Goal: Information Seeking & Learning: Learn about a topic

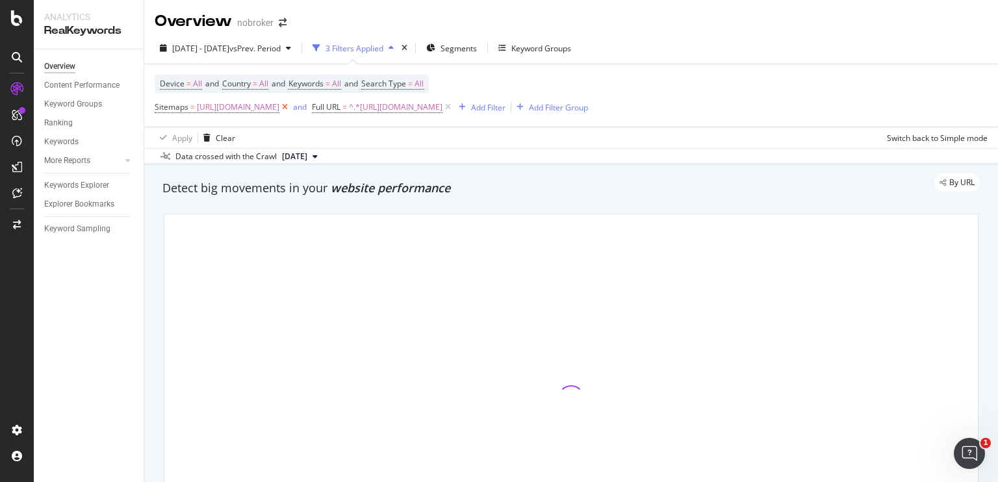
click at [290, 109] on icon at bounding box center [284, 107] width 11 height 13
click at [296, 105] on icon at bounding box center [290, 107] width 11 height 13
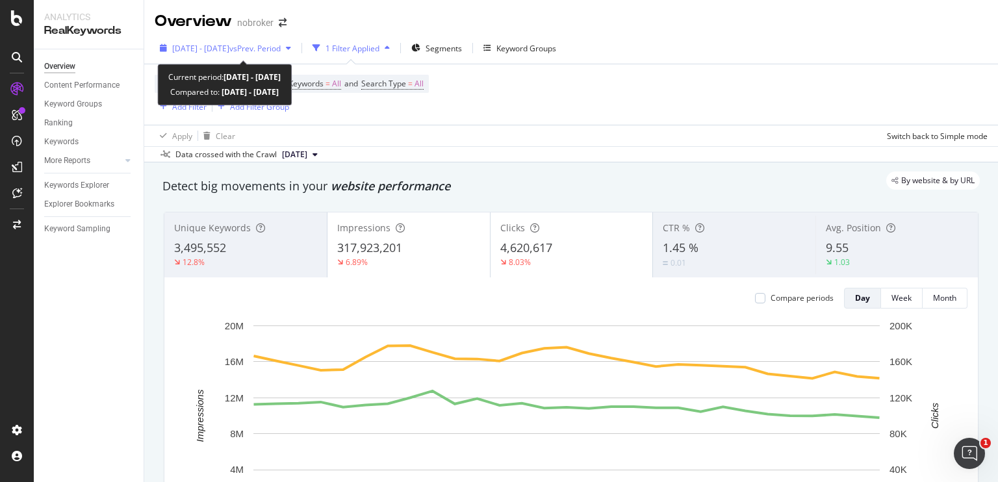
click at [277, 47] on span "vs Prev. Period" at bounding box center [254, 48] width 51 height 11
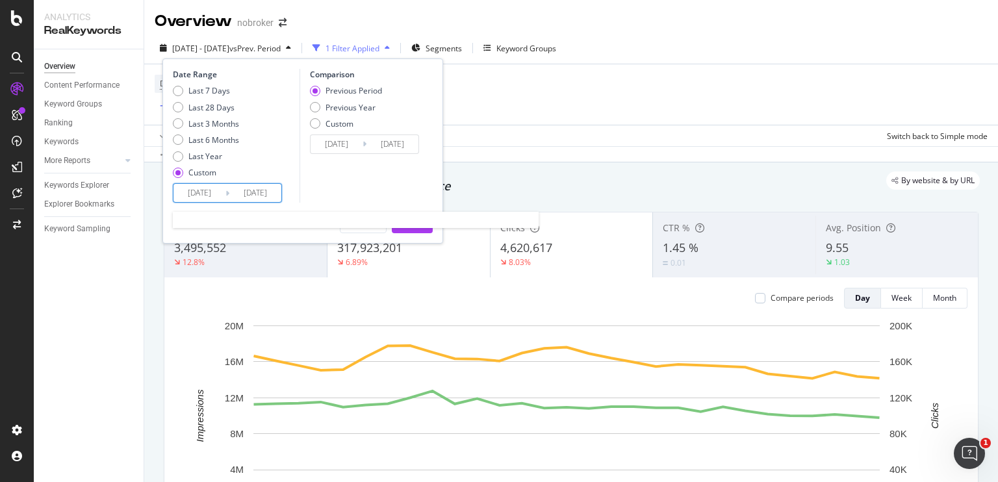
click at [203, 192] on input "[DATE]" at bounding box center [199, 193] width 52 height 18
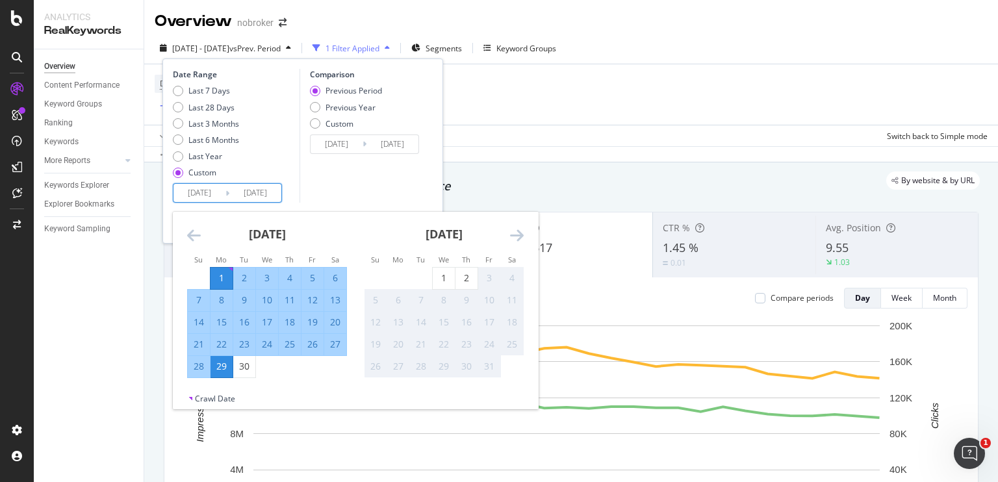
click at [236, 347] on div "23" at bounding box center [244, 344] width 22 height 13
type input "[DATE]"
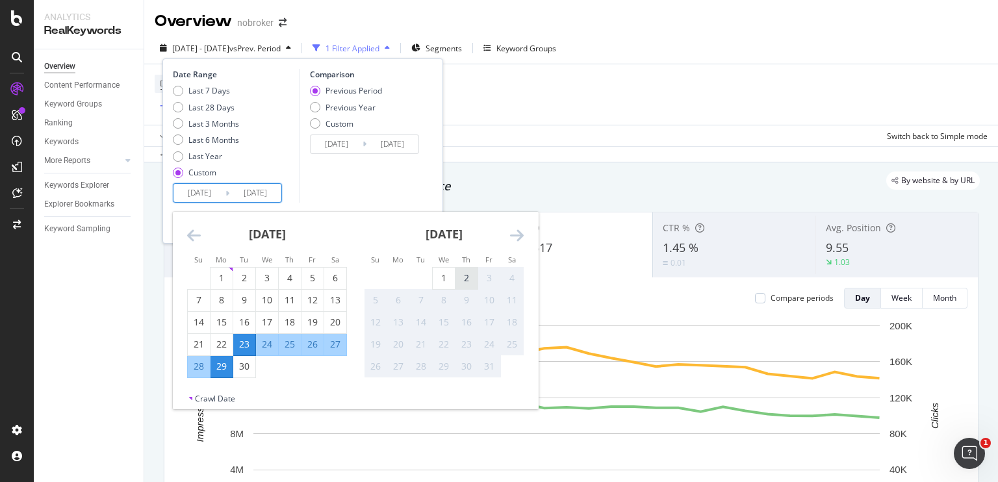
click at [468, 277] on div "2" at bounding box center [466, 278] width 22 height 13
type input "[DATE]"
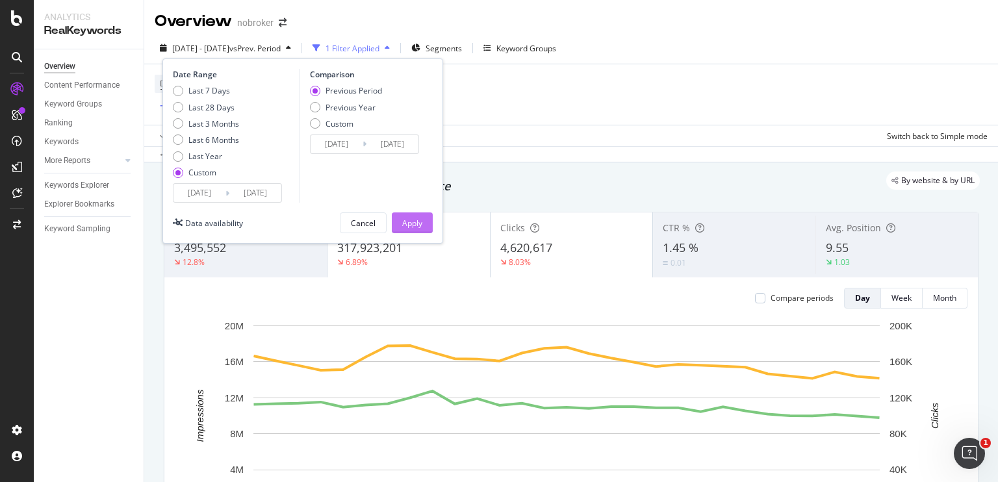
click at [409, 223] on div "Apply" at bounding box center [412, 223] width 20 height 11
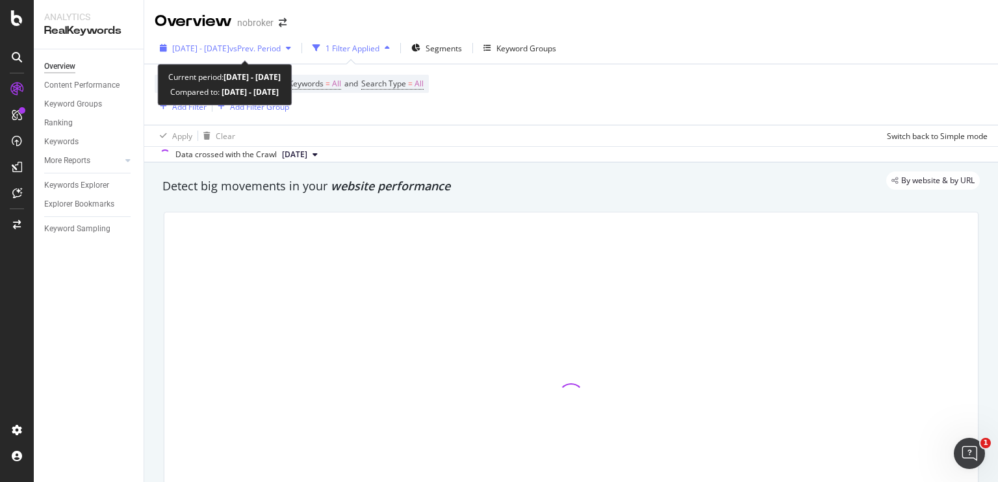
click at [275, 47] on span "vs Prev. Period" at bounding box center [254, 48] width 51 height 11
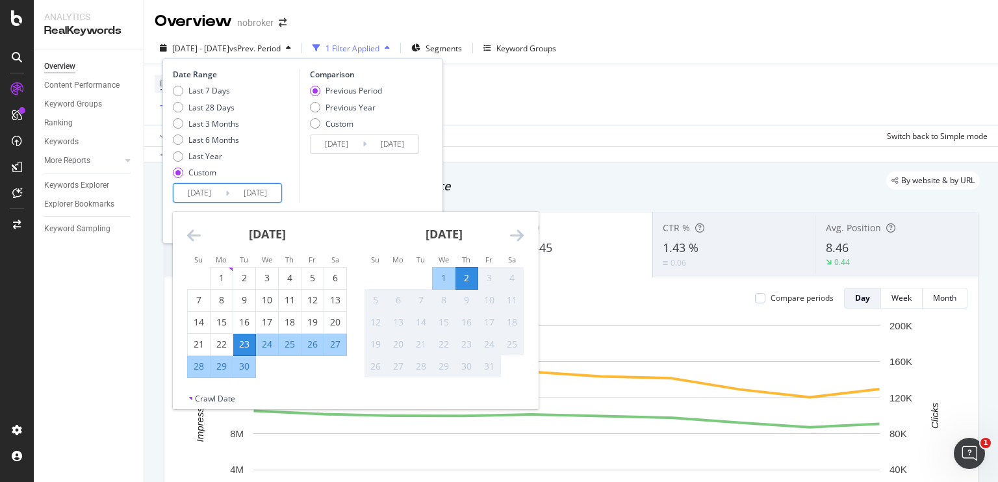
click at [205, 192] on input "[DATE]" at bounding box center [199, 193] width 52 height 18
click at [224, 344] on div "22" at bounding box center [222, 344] width 22 height 13
type input "[DATE]"
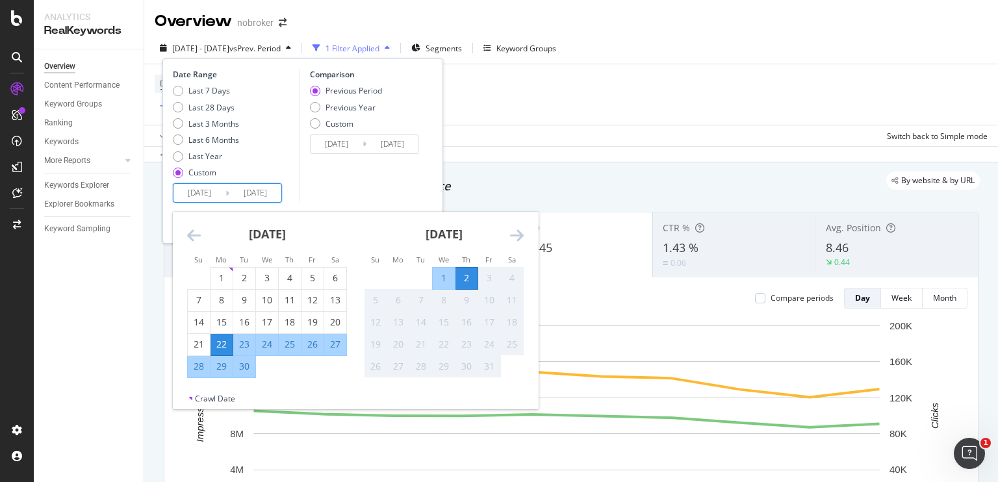
click at [358, 183] on div "Comparison Previous Period Previous Year Custom [DATE] Navigate forward to inte…" at bounding box center [361, 136] width 123 height 134
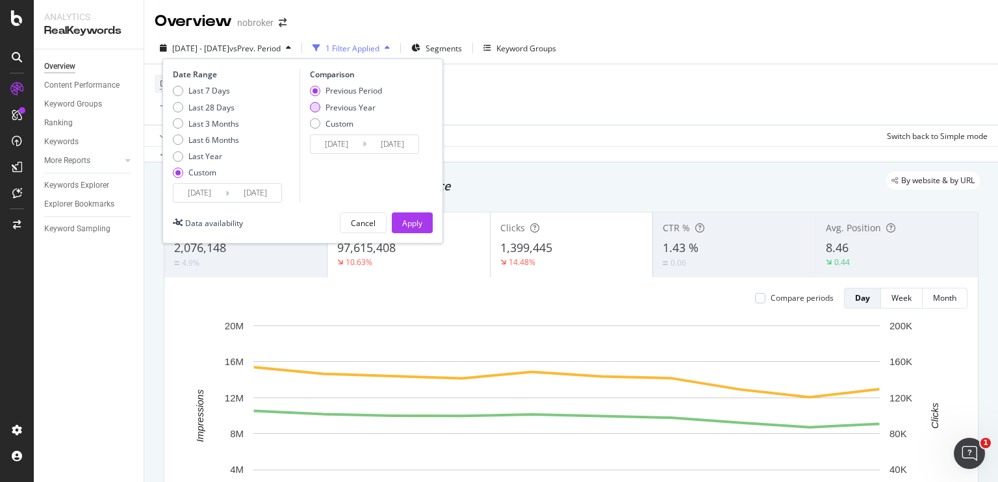
click at [315, 109] on div "Previous Year" at bounding box center [315, 107] width 10 height 10
type input "[DATE]"
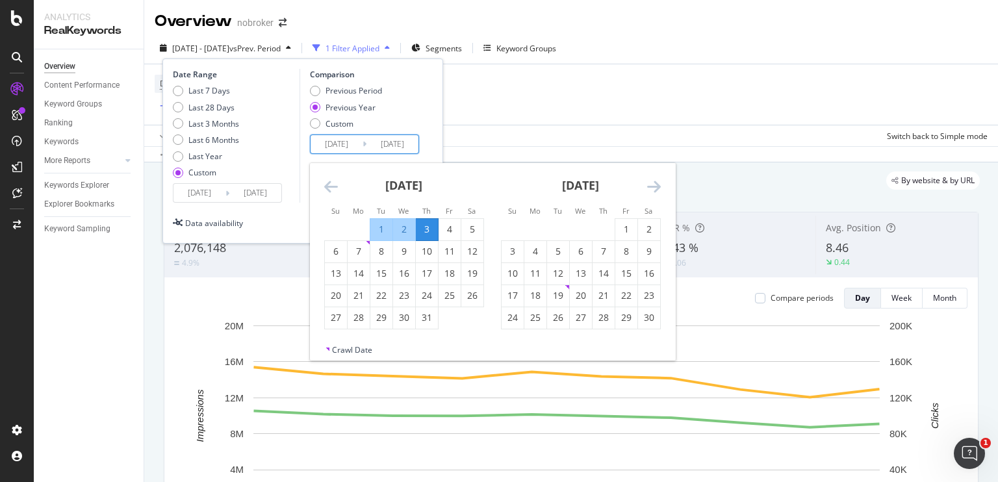
click at [337, 147] on input "[DATE]" at bounding box center [337, 144] width 52 height 18
click at [426, 232] on div "3" at bounding box center [427, 229] width 22 height 13
type input "[DATE]"
click at [476, 247] on div "12" at bounding box center [472, 251] width 22 height 13
type input "[DATE]"
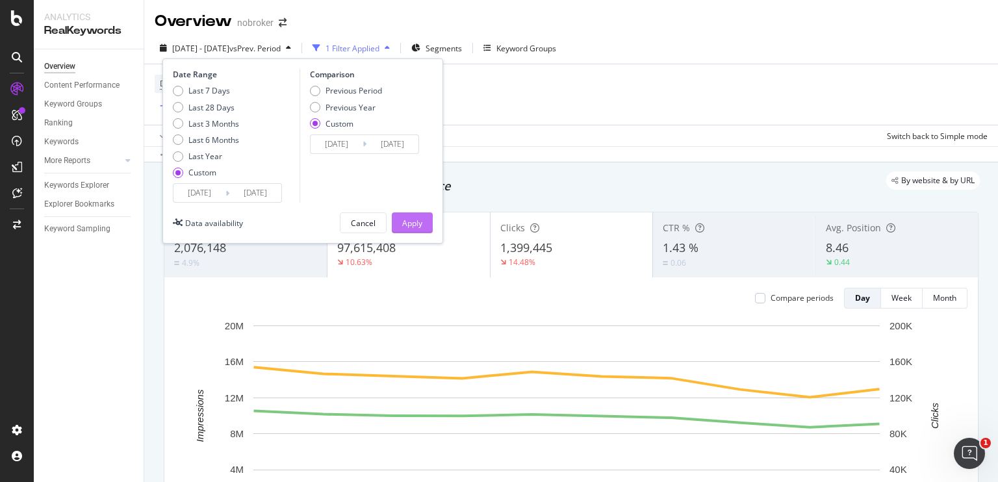
click at [407, 229] on div "Apply" at bounding box center [412, 222] width 20 height 19
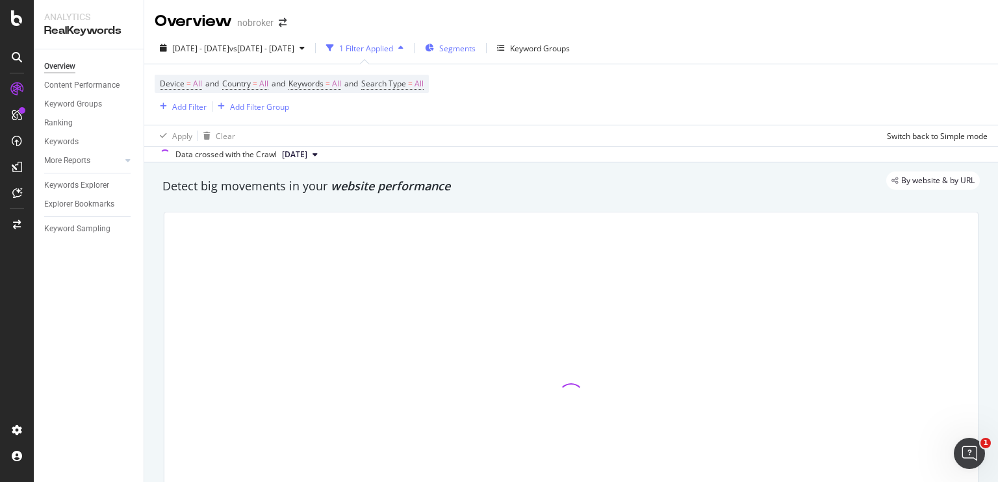
click at [476, 46] on span "Segments" at bounding box center [457, 48] width 36 height 11
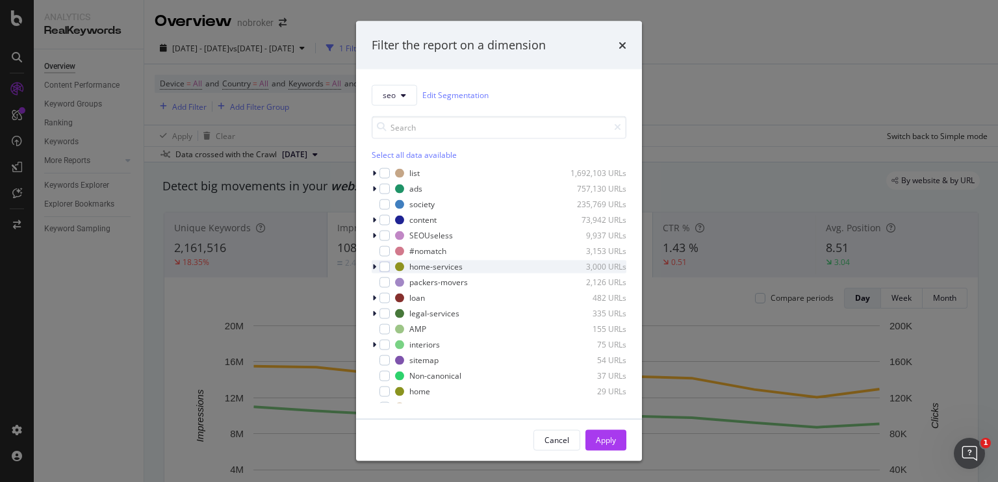
click at [373, 264] on icon "modal" at bounding box center [374, 266] width 4 height 8
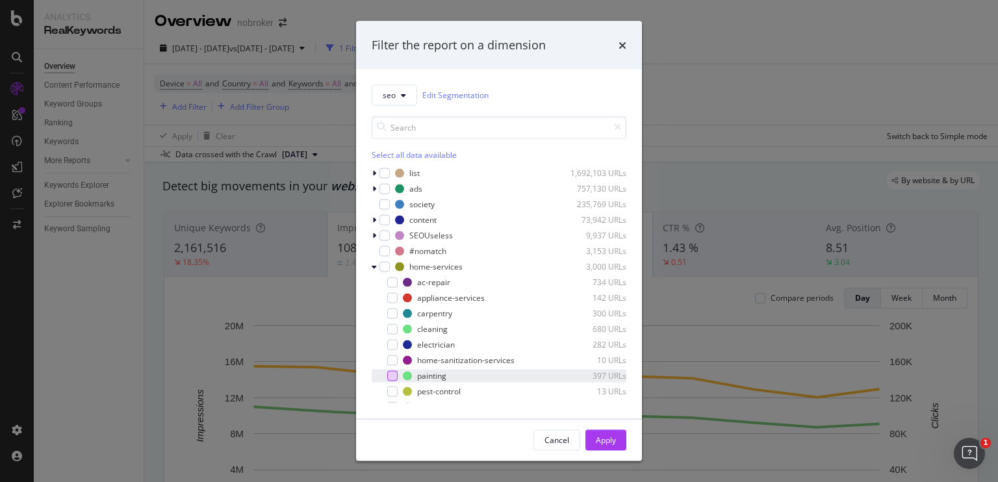
click at [393, 377] on div "modal" at bounding box center [392, 375] width 10 height 10
click at [600, 442] on div "Apply" at bounding box center [606, 440] width 20 height 11
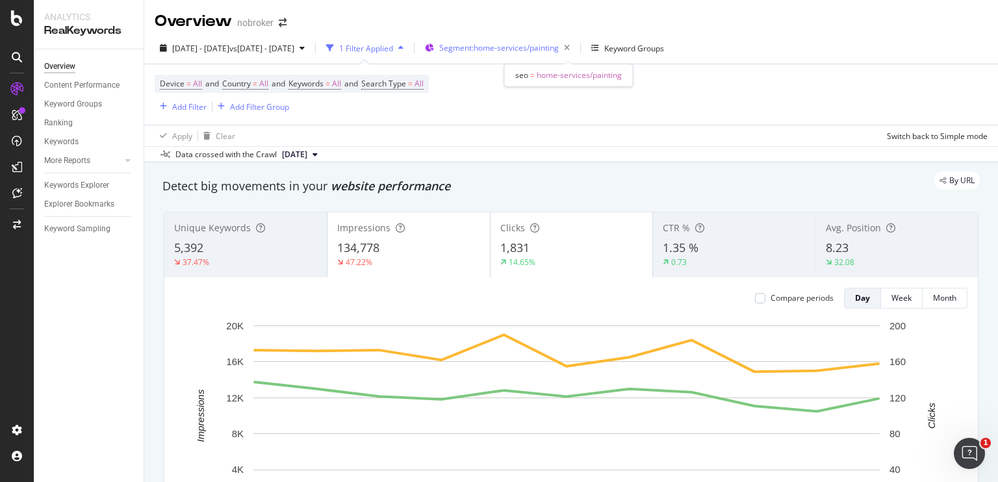
click at [539, 53] on div "Segment: home-services/painting" at bounding box center [507, 48] width 136 height 18
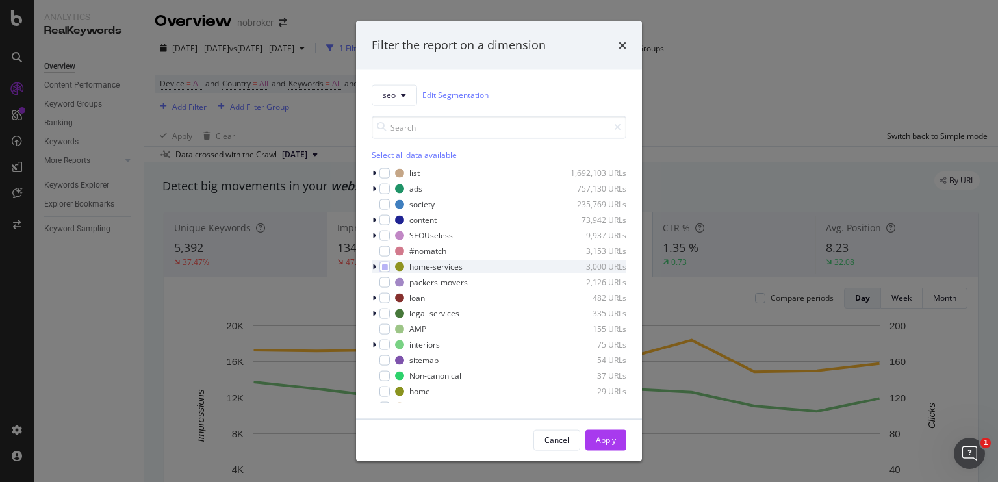
click at [376, 267] on icon "modal" at bounding box center [374, 266] width 4 height 8
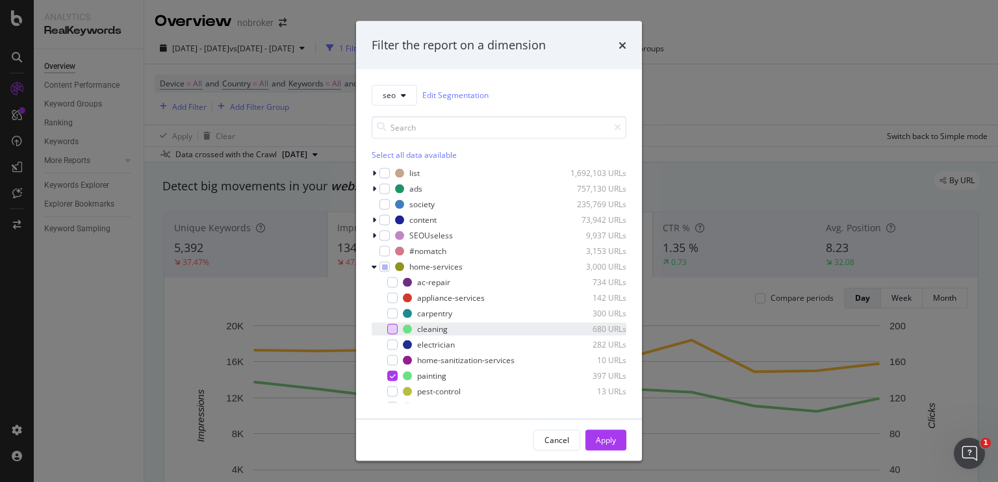
click at [391, 327] on div "modal" at bounding box center [392, 329] width 10 height 10
click at [389, 370] on div "modal" at bounding box center [392, 375] width 10 height 10
click at [606, 439] on div "Apply" at bounding box center [606, 440] width 20 height 11
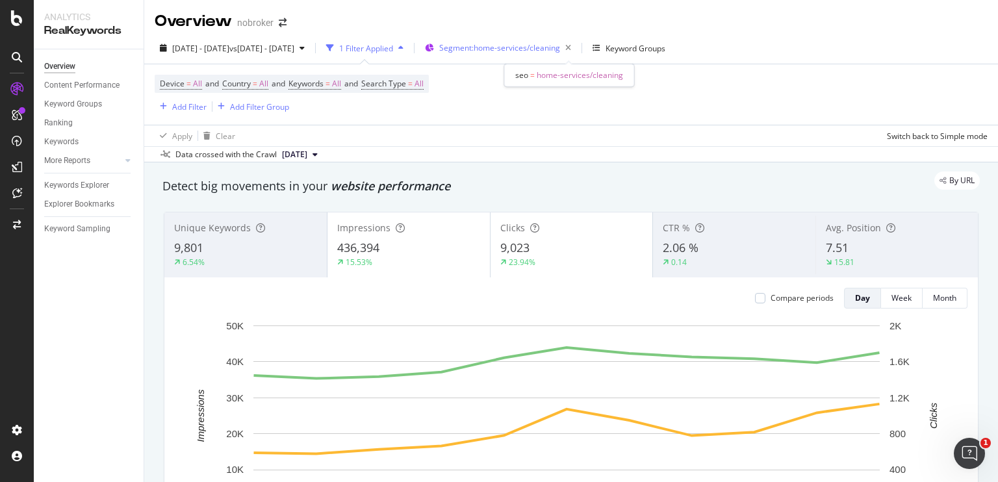
click at [541, 51] on span "Segment: home-services/cleaning" at bounding box center [499, 47] width 121 height 11
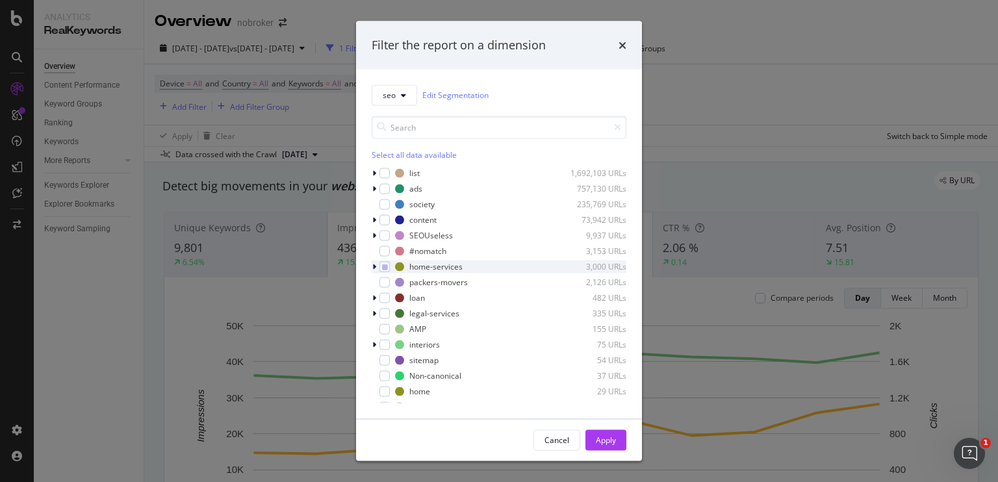
click at [372, 267] on icon "modal" at bounding box center [374, 266] width 4 height 8
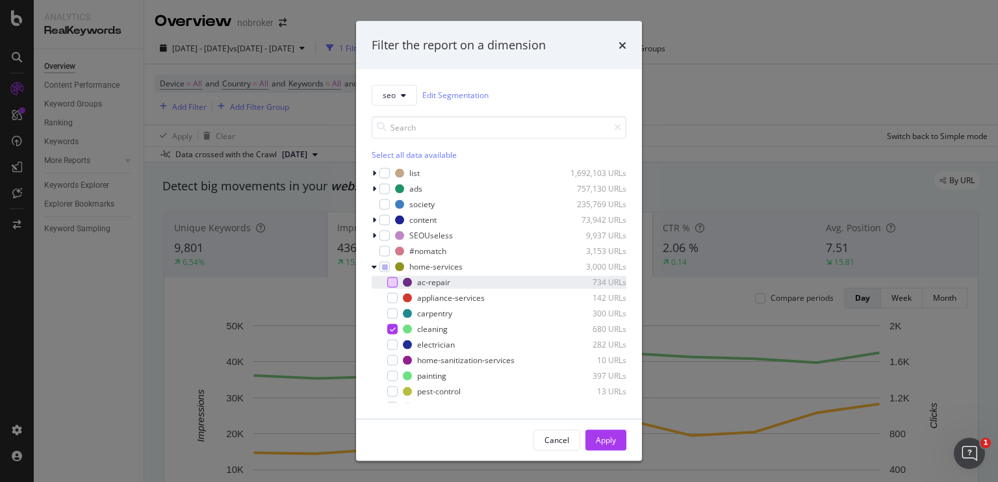
click at [390, 285] on div "modal" at bounding box center [392, 282] width 10 height 10
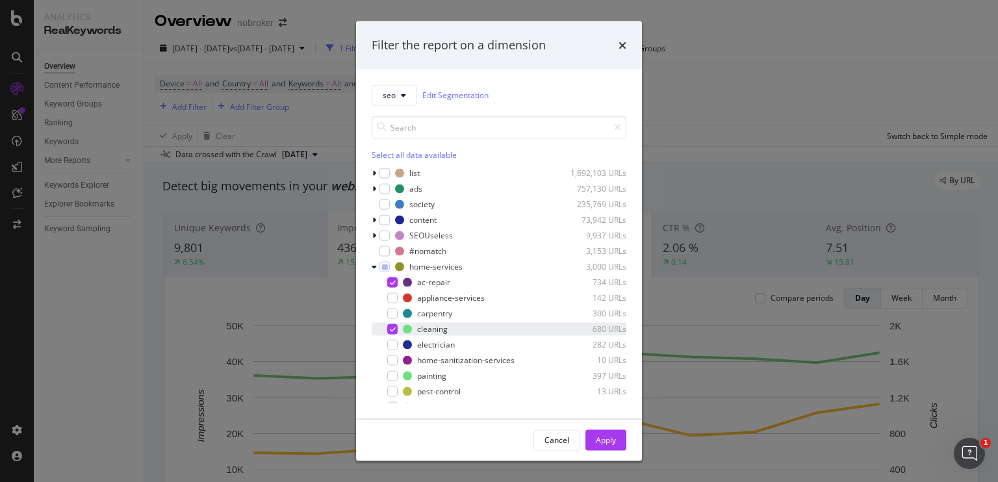
click at [390, 327] on icon "modal" at bounding box center [393, 329] width 6 height 6
click at [606, 435] on div "Apply" at bounding box center [606, 440] width 20 height 11
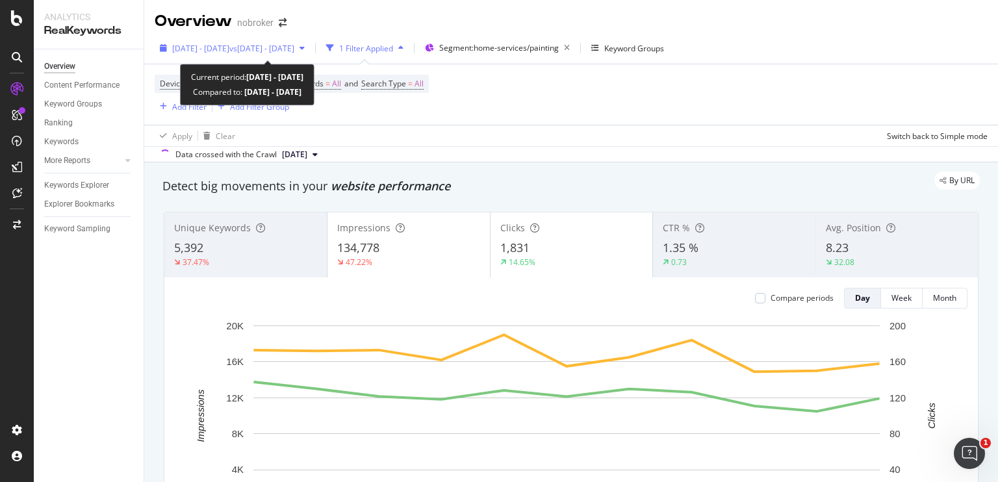
click at [268, 51] on span "vs [DATE] - [DATE]" at bounding box center [261, 48] width 65 height 11
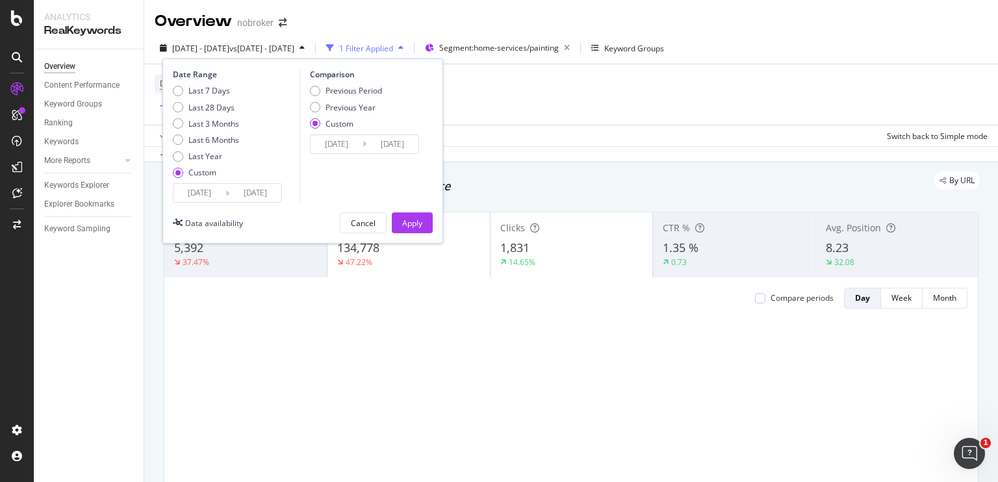
click at [199, 189] on input "[DATE]" at bounding box center [199, 193] width 52 height 18
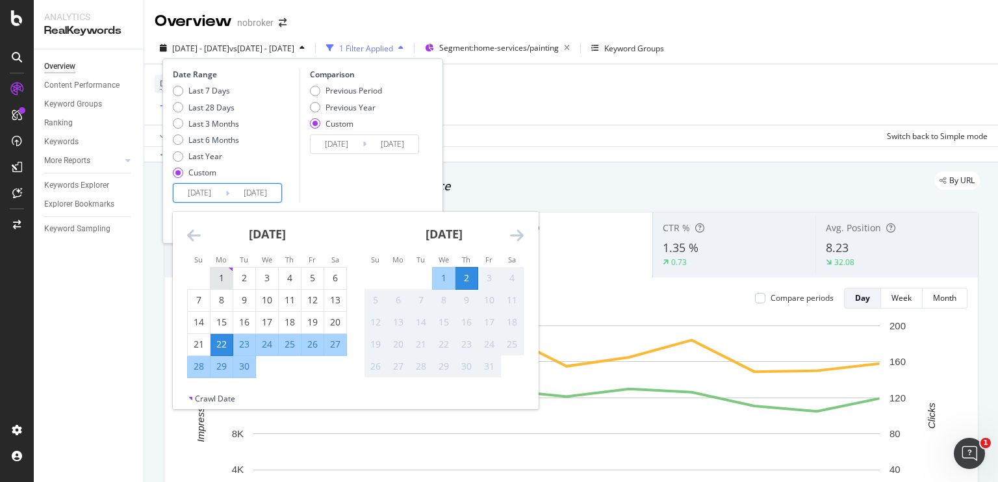
click at [224, 280] on div "1" at bounding box center [222, 278] width 22 height 13
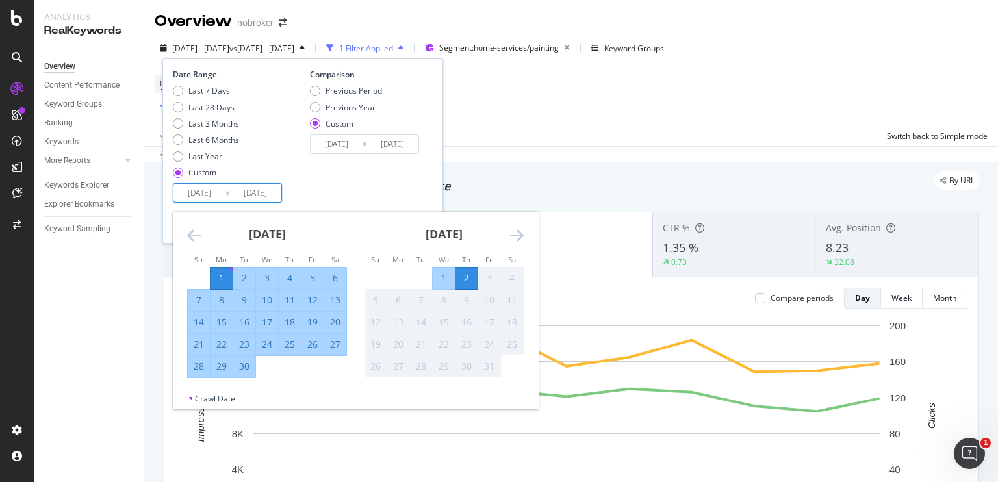
type input "[DATE]"
click at [243, 366] on div "30" at bounding box center [244, 366] width 22 height 13
type input "[DATE]"
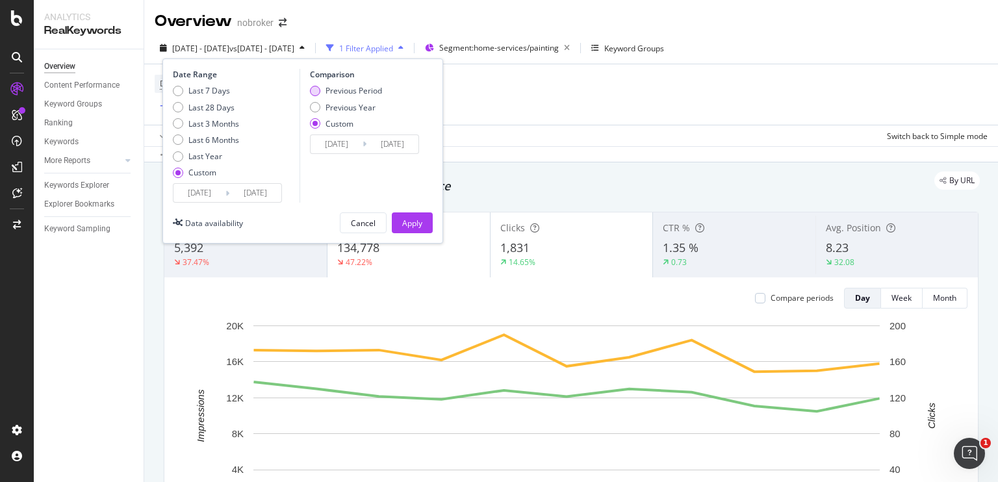
click at [318, 94] on div "Previous Period" at bounding box center [315, 91] width 10 height 10
type input "[DATE]"
click at [409, 221] on div "Apply" at bounding box center [412, 223] width 20 height 11
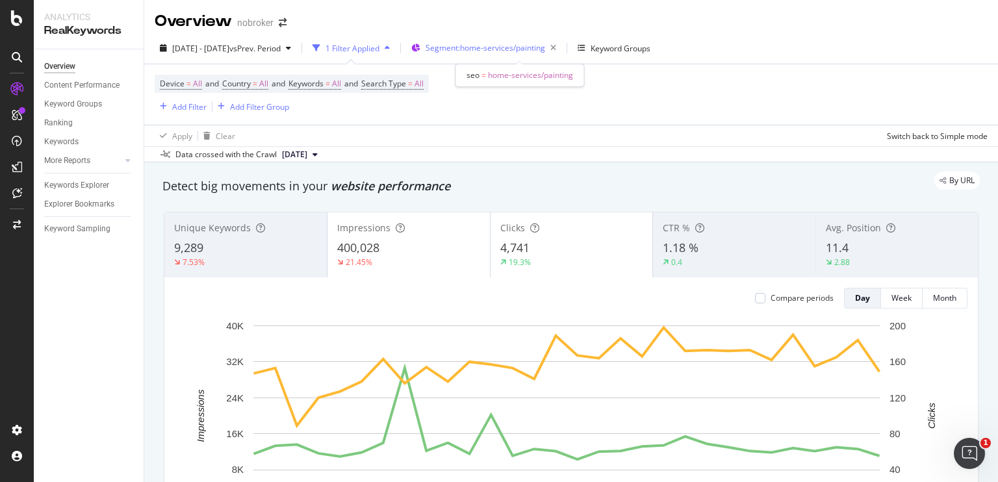
click at [525, 46] on span "Segment: home-services/painting" at bounding box center [486, 47] width 120 height 11
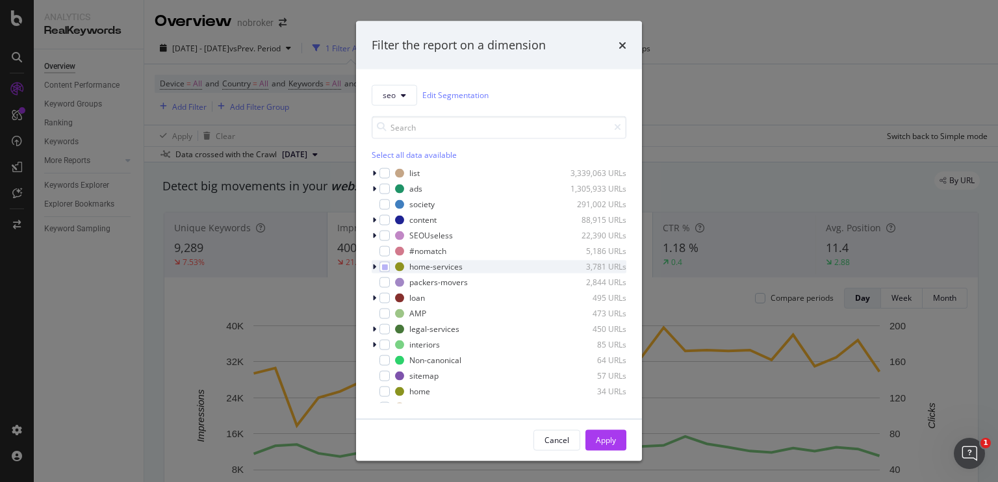
click at [377, 264] on div "modal" at bounding box center [376, 266] width 8 height 13
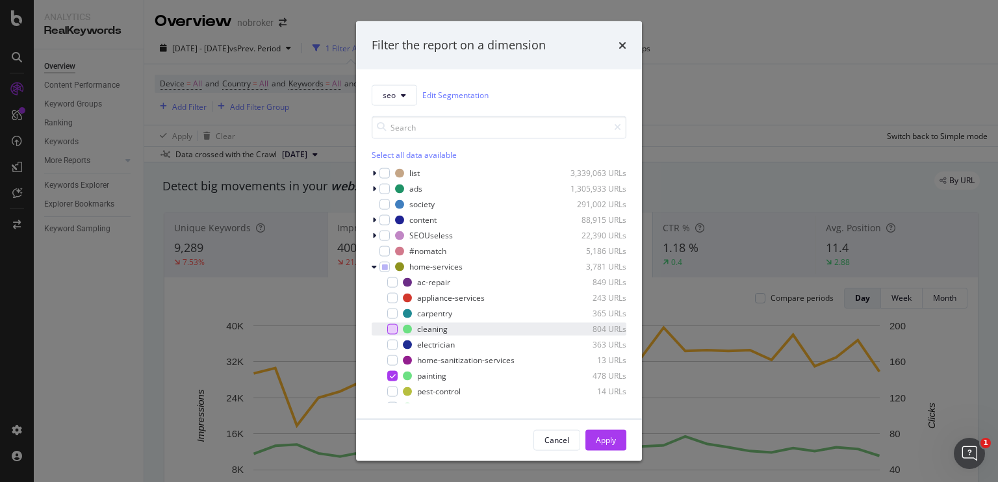
click at [394, 324] on div "modal" at bounding box center [392, 329] width 10 height 10
click at [394, 372] on icon "modal" at bounding box center [393, 375] width 6 height 6
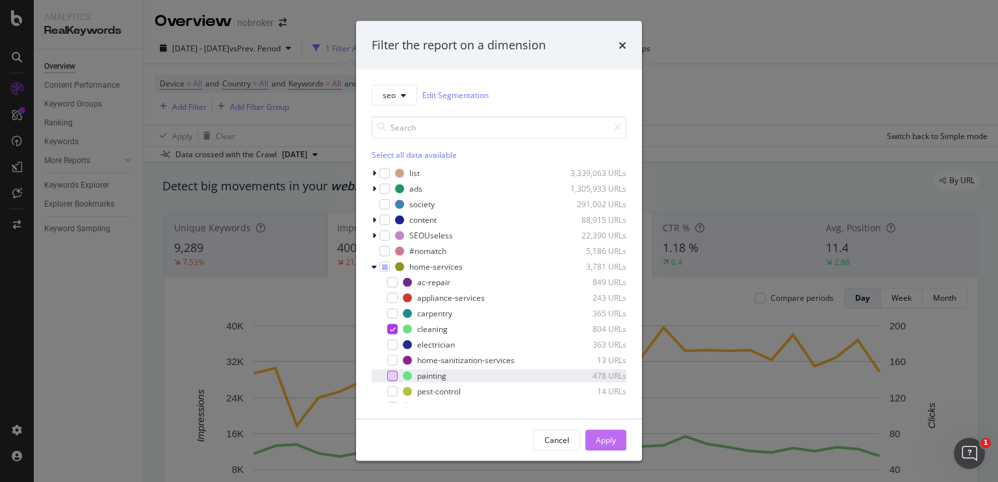
click at [604, 435] on div "Apply" at bounding box center [606, 440] width 20 height 11
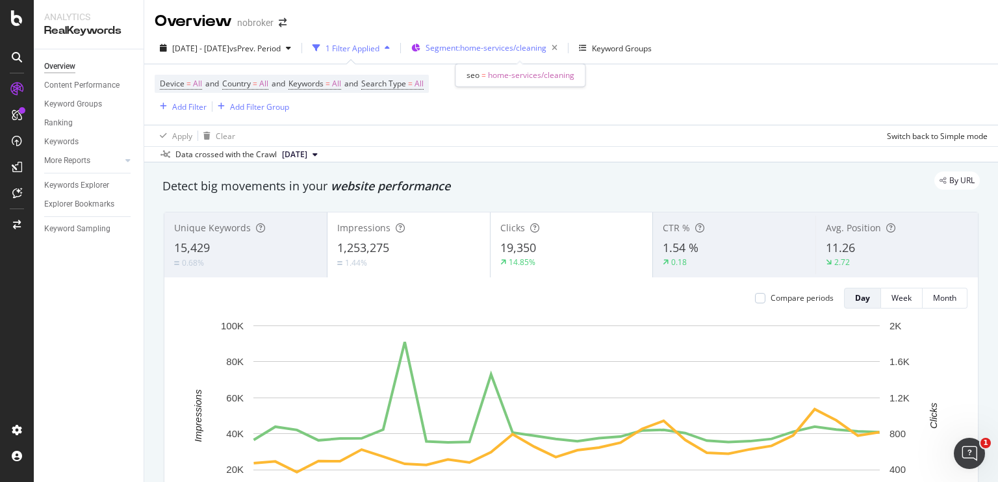
click at [519, 53] on span "Segment: home-services/cleaning" at bounding box center [486, 47] width 121 height 11
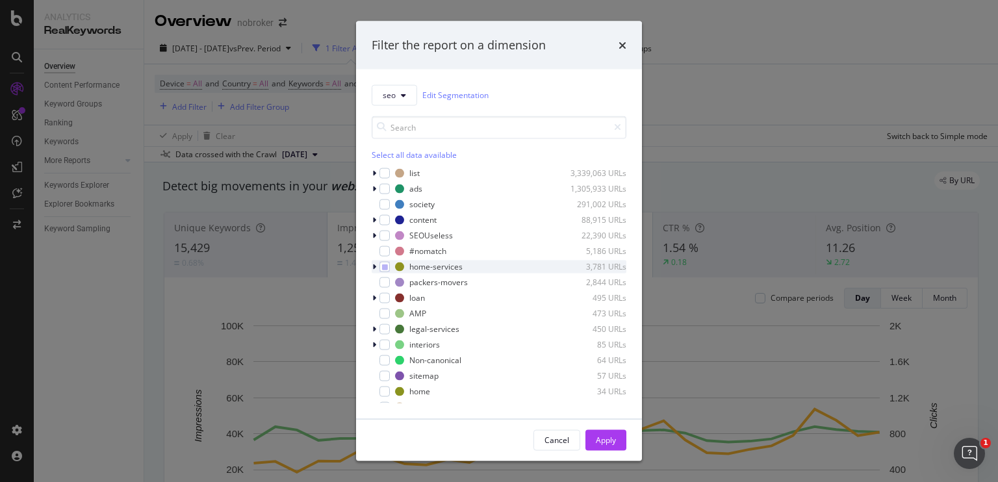
click at [372, 268] on div "modal" at bounding box center [376, 266] width 8 height 13
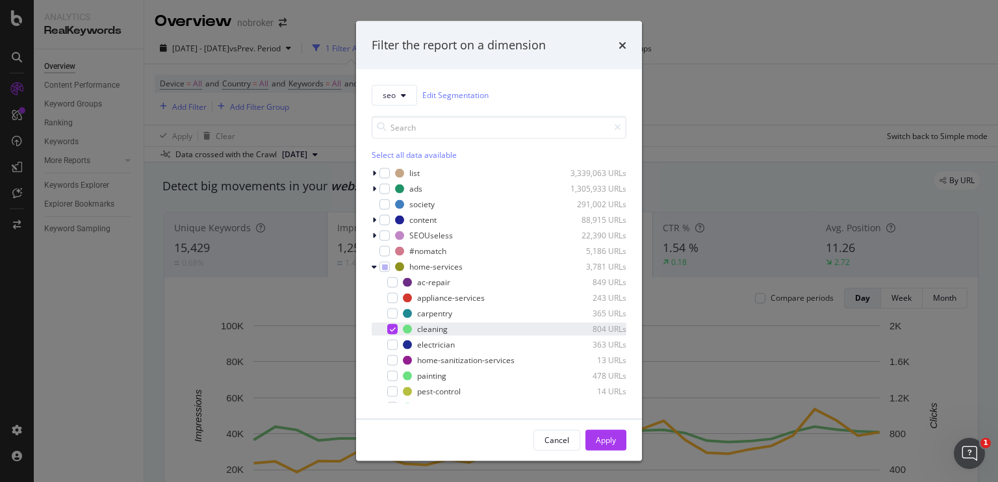
click at [390, 332] on icon "modal" at bounding box center [393, 329] width 6 height 6
click at [393, 286] on div "modal" at bounding box center [392, 282] width 10 height 10
click at [564, 437] on div "Cancel" at bounding box center [556, 440] width 25 height 11
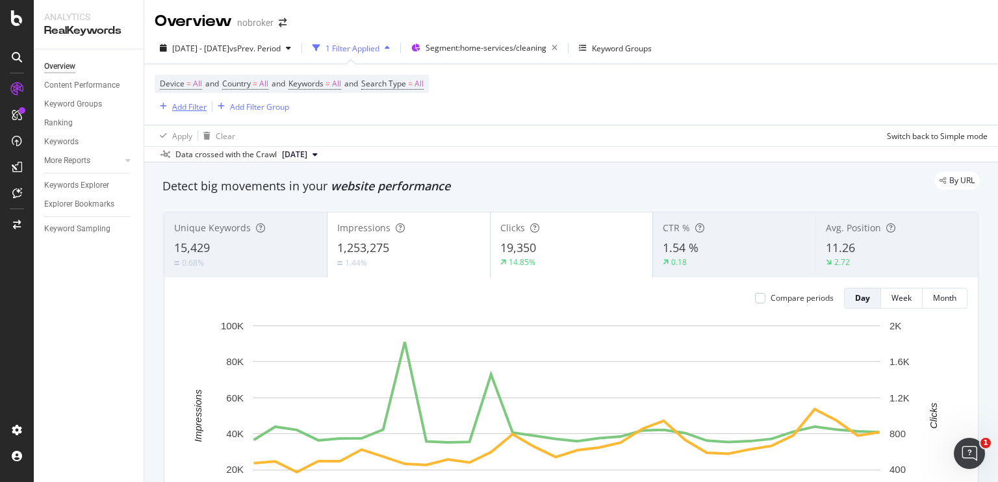
click at [198, 101] on div "Add Filter" at bounding box center [189, 106] width 34 height 11
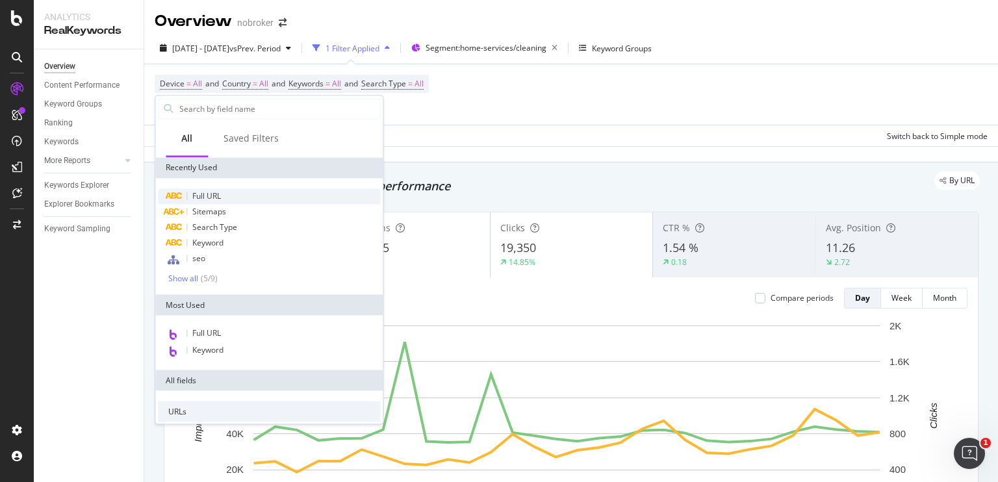
click at [209, 199] on span "Full URL" at bounding box center [206, 195] width 29 height 11
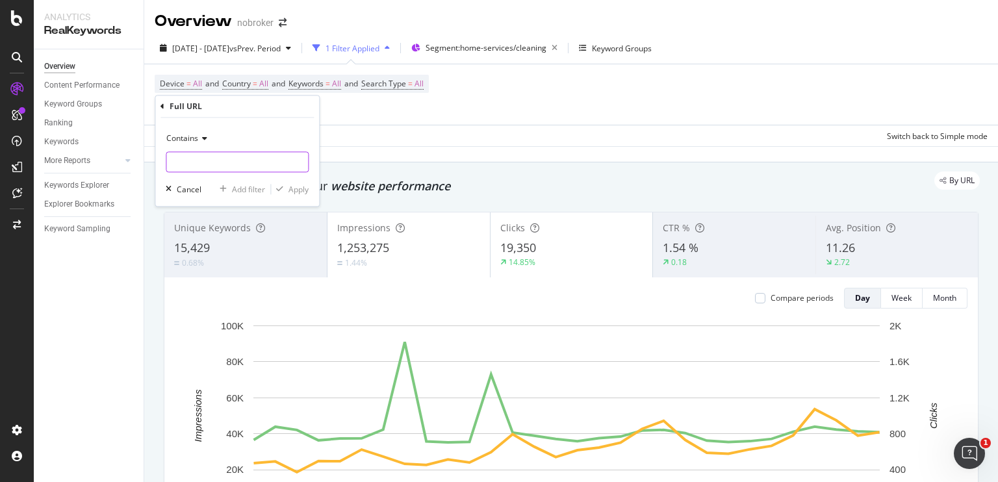
click at [271, 166] on input "text" at bounding box center [237, 162] width 142 height 21
paste input "[URL][DOMAIN_NAME]"
click at [199, 166] on input "[URL][DOMAIN_NAME]" at bounding box center [227, 162] width 123 height 21
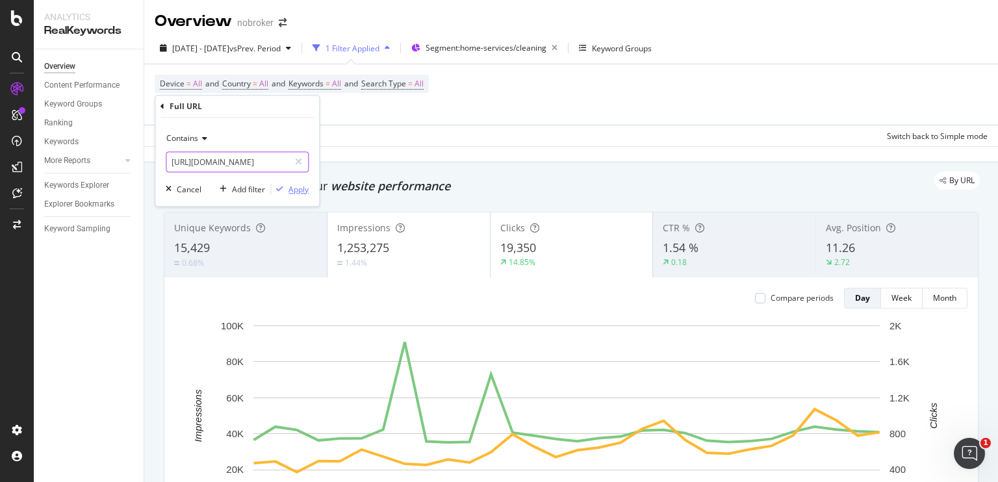
type input "[URL][DOMAIN_NAME]"
click at [296, 189] on div "Apply" at bounding box center [298, 189] width 20 height 11
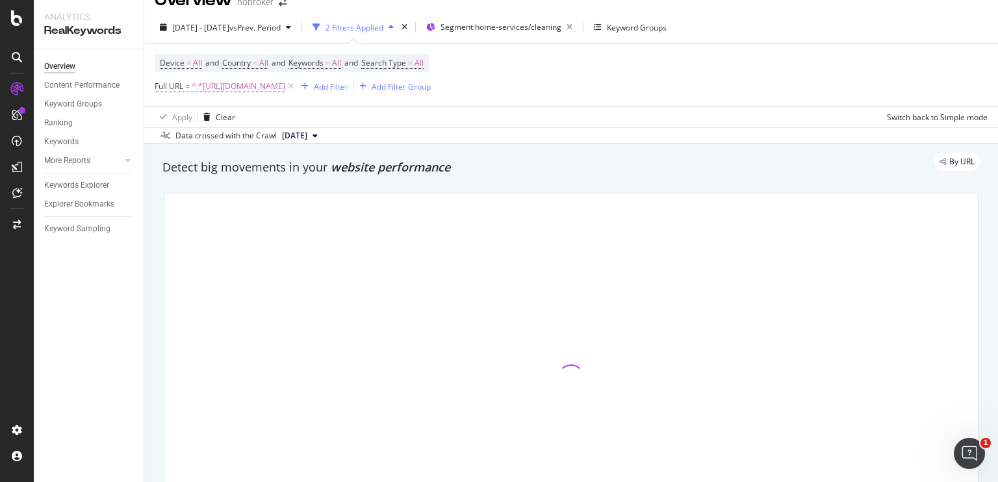
scroll to position [22, 0]
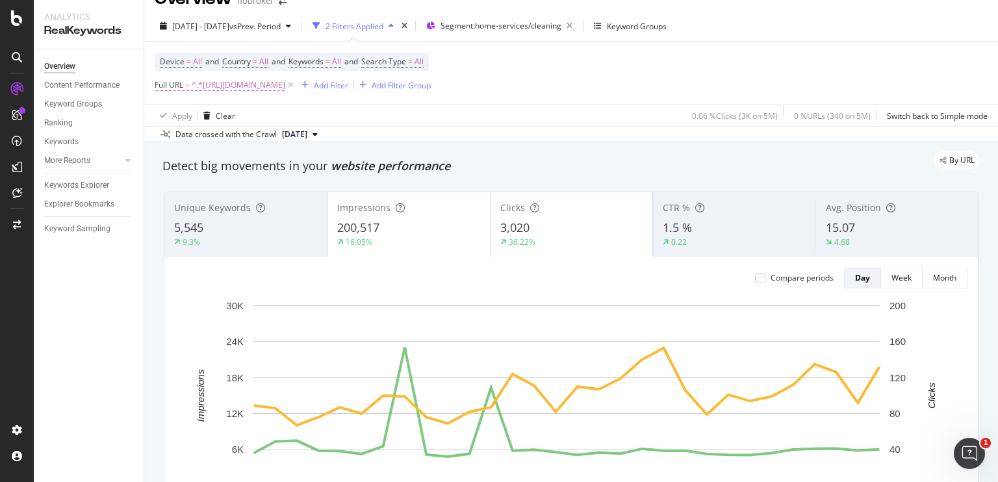
click at [285, 86] on span "^.*[URL][DOMAIN_NAME]" at bounding box center [239, 85] width 94 height 18
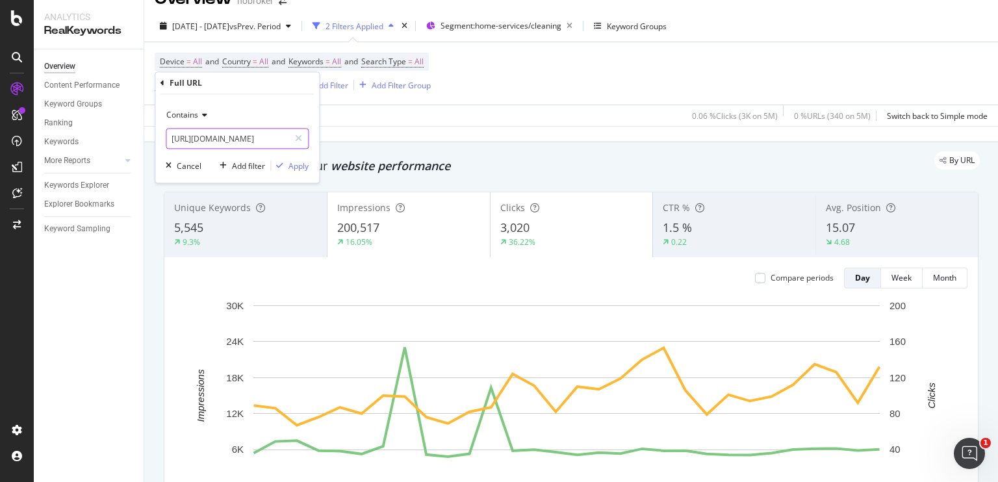
click at [240, 142] on input "[URL][DOMAIN_NAME]" at bounding box center [227, 139] width 123 height 21
click at [285, 140] on input "[URL][DOMAIN_NAME]" at bounding box center [227, 139] width 123 height 21
type input "[URL][DOMAIN_NAME]"
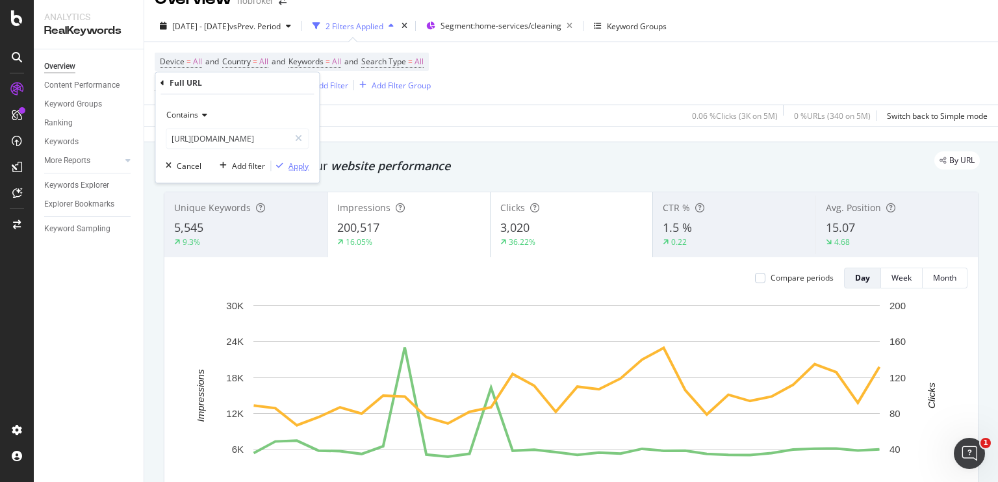
scroll to position [0, 0]
click at [302, 163] on div "Apply" at bounding box center [298, 165] width 20 height 11
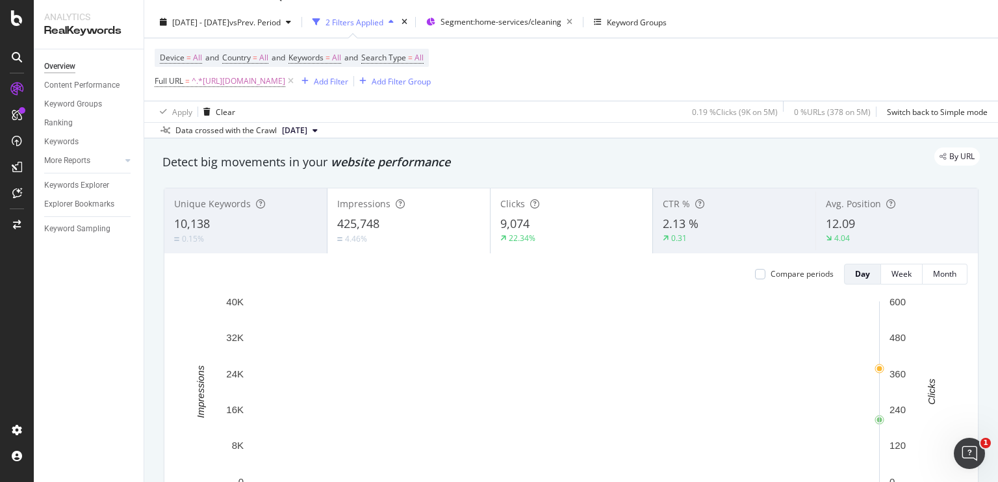
scroll to position [27, 0]
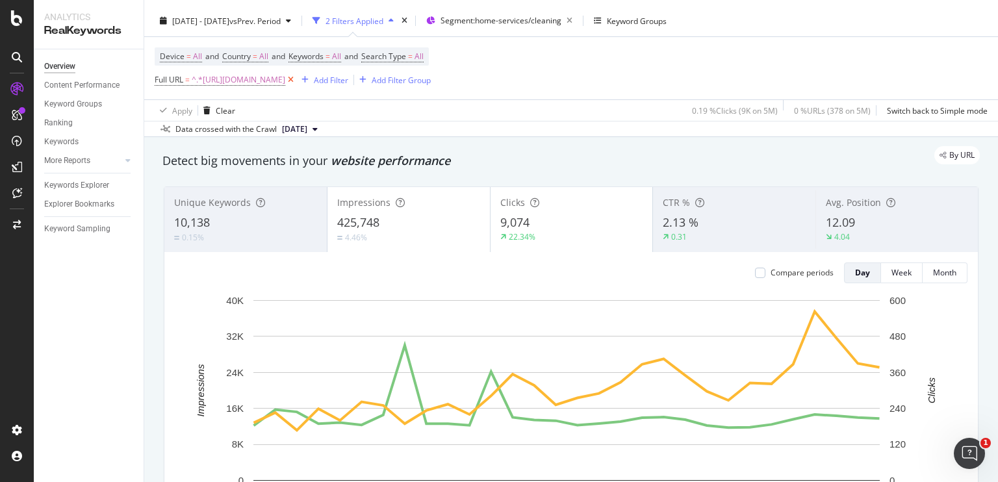
click at [296, 79] on icon at bounding box center [290, 79] width 11 height 13
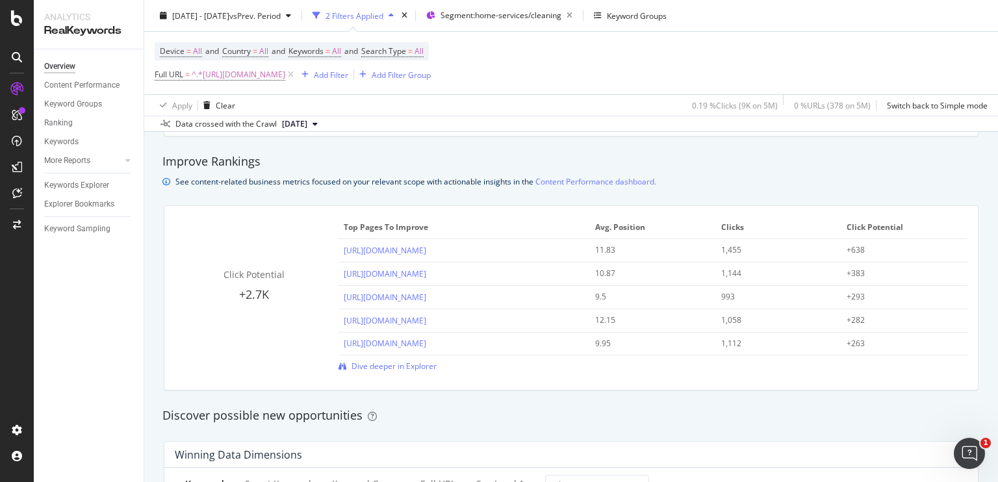
scroll to position [866, 0]
click at [377, 364] on span "Dive deeper in Explorer" at bounding box center [393, 366] width 85 height 11
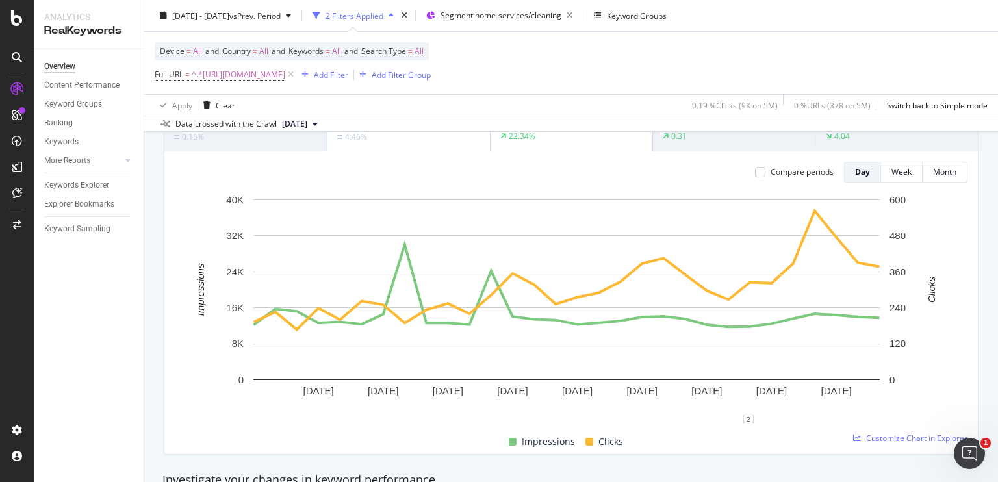
scroll to position [0, 0]
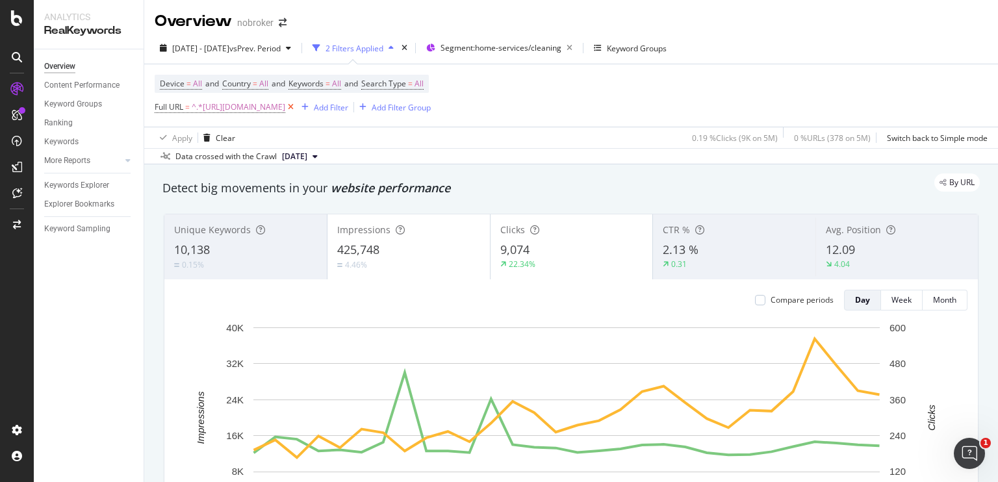
click at [296, 109] on icon at bounding box center [290, 107] width 11 height 13
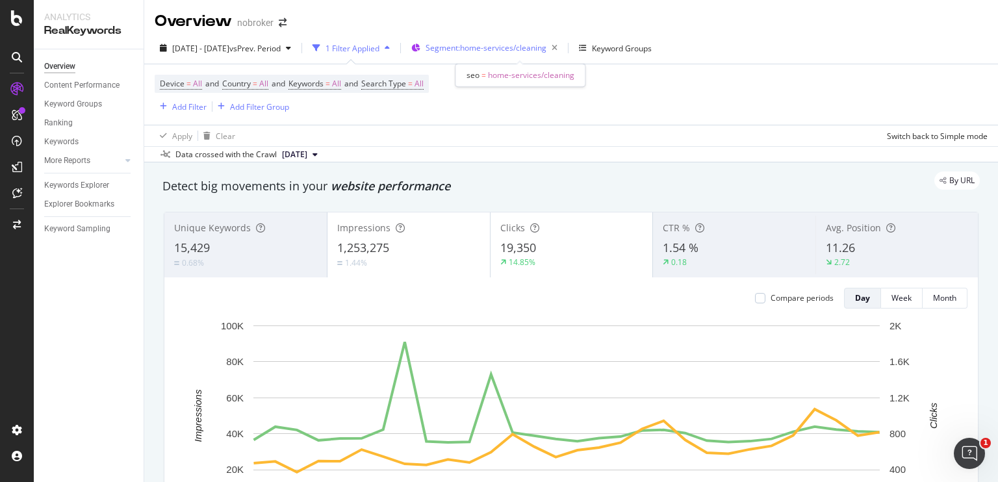
click at [480, 49] on span "Segment: home-services/cleaning" at bounding box center [486, 47] width 121 height 11
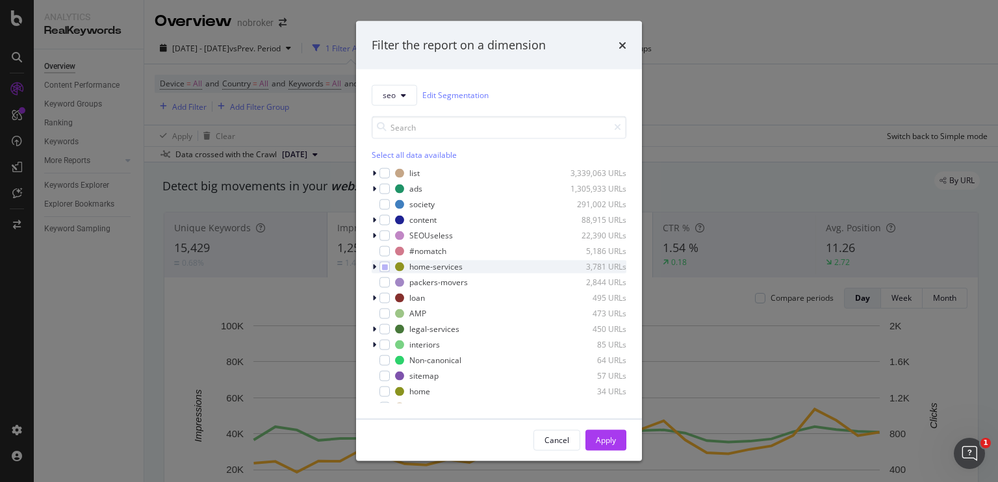
click at [375, 267] on icon "modal" at bounding box center [374, 266] width 4 height 8
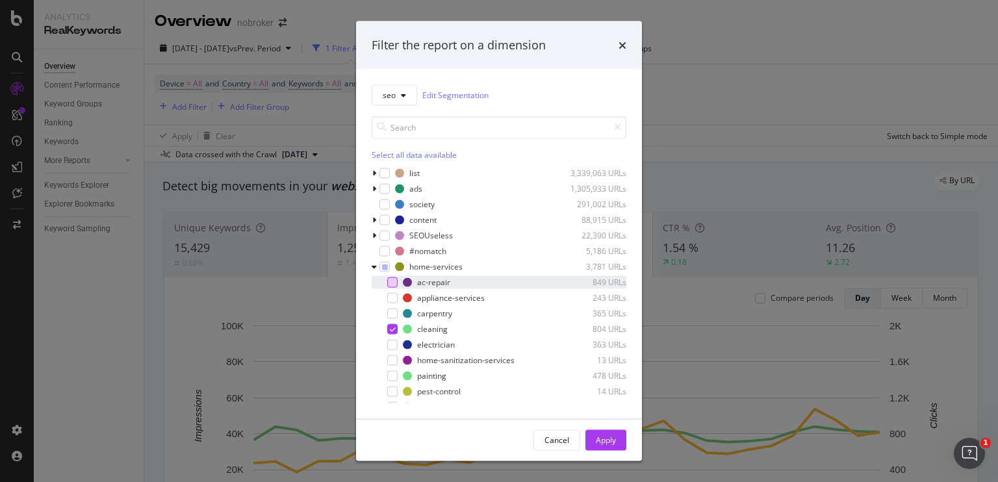
click at [393, 283] on div "modal" at bounding box center [392, 282] width 10 height 10
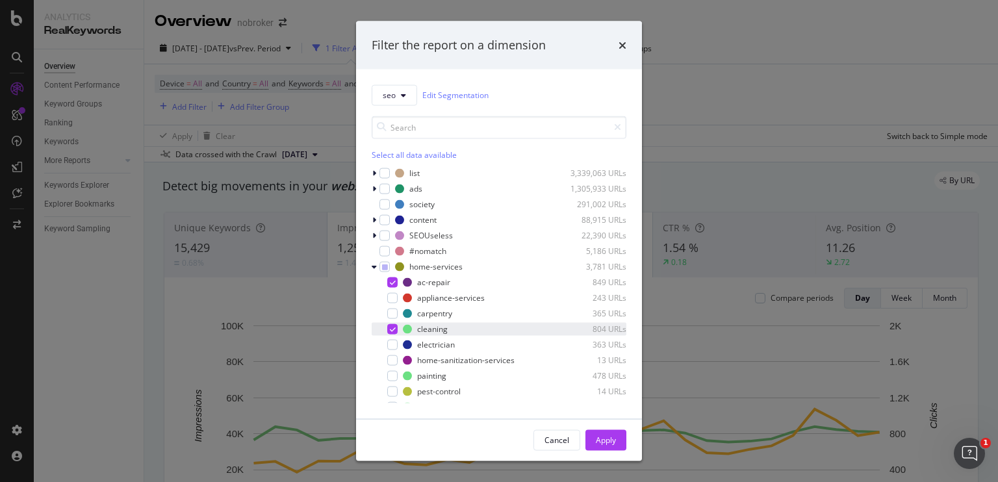
click at [395, 329] on icon "modal" at bounding box center [393, 329] width 6 height 6
click at [603, 437] on div "Apply" at bounding box center [606, 440] width 20 height 11
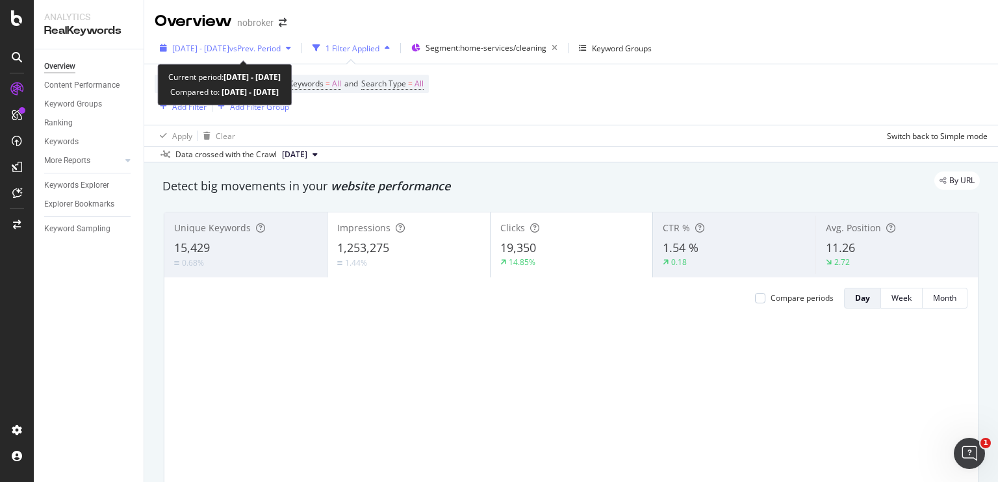
click at [278, 54] on div "[DATE] - [DATE] vs Prev. Period" at bounding box center [226, 47] width 142 height 19
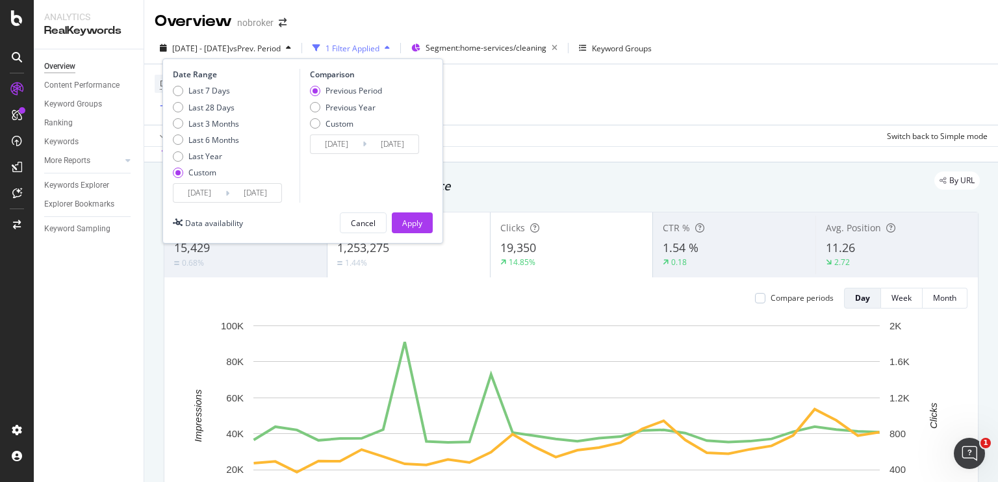
click at [260, 186] on input "[DATE]" at bounding box center [255, 193] width 52 height 18
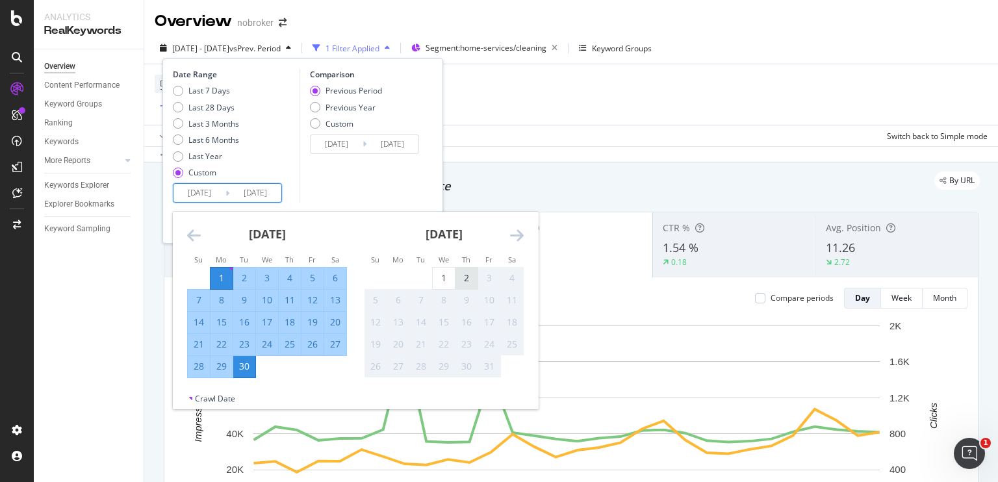
click at [473, 274] on div "2" at bounding box center [466, 278] width 22 height 13
type input "[DATE]"
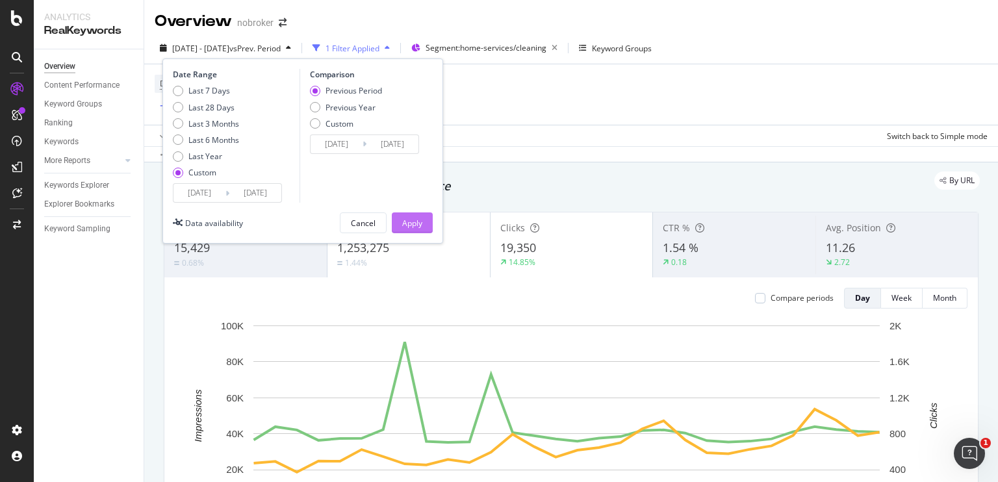
click at [420, 223] on div "Apply" at bounding box center [412, 223] width 20 height 11
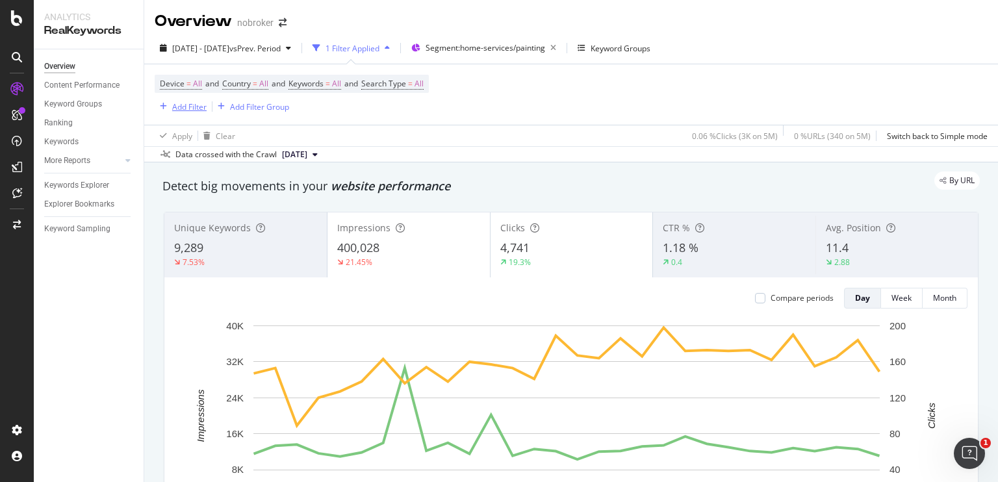
click at [178, 112] on div "Add Filter" at bounding box center [181, 106] width 52 height 14
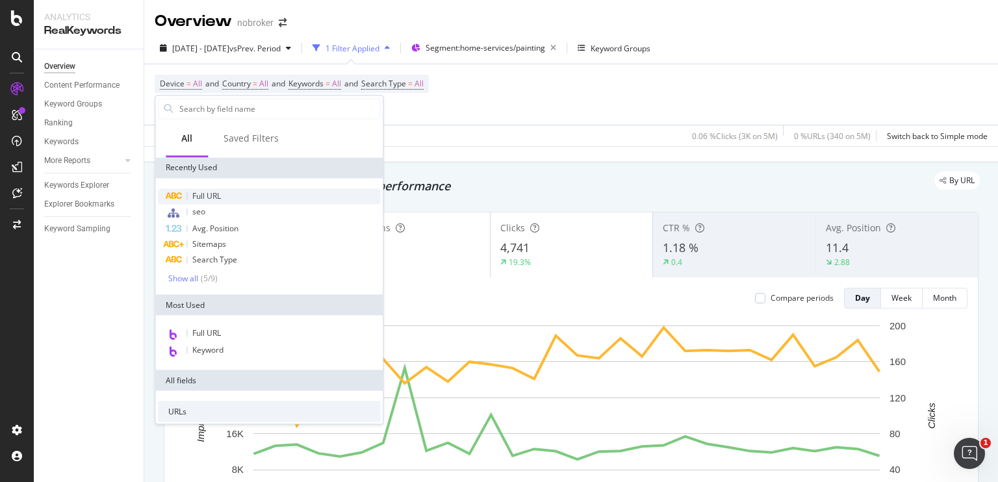
click at [238, 198] on div "Full URL" at bounding box center [269, 196] width 222 height 16
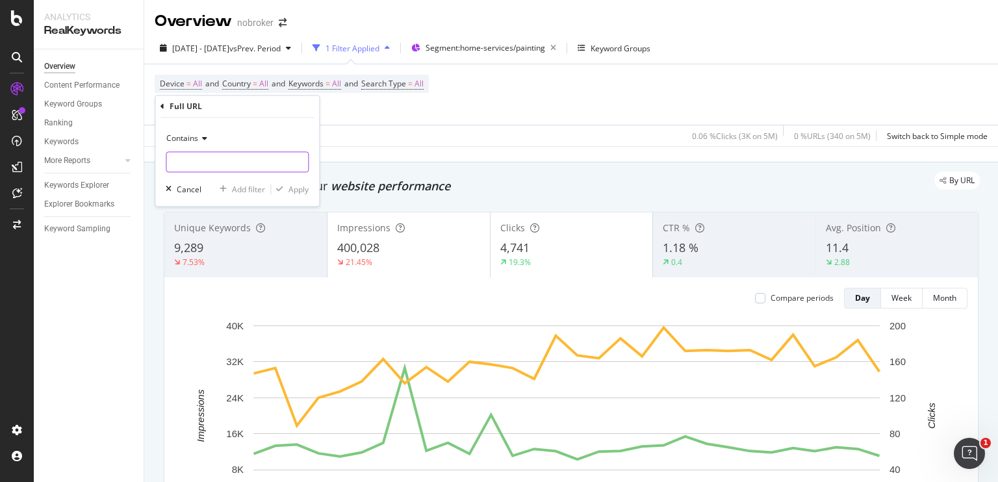
click at [244, 170] on input "text" at bounding box center [237, 162] width 142 height 21
type input "paints"
click at [296, 194] on div "Contains paints Cancel Add filter Apply" at bounding box center [237, 162] width 164 height 88
click at [296, 194] on div "Apply" at bounding box center [298, 189] width 20 height 11
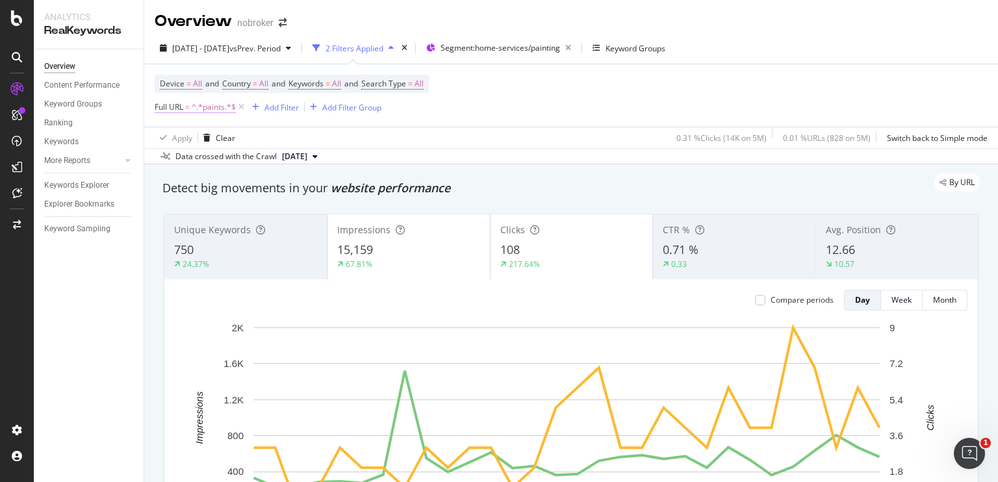
click at [218, 110] on span "^.*paints.*$" at bounding box center [214, 107] width 44 height 18
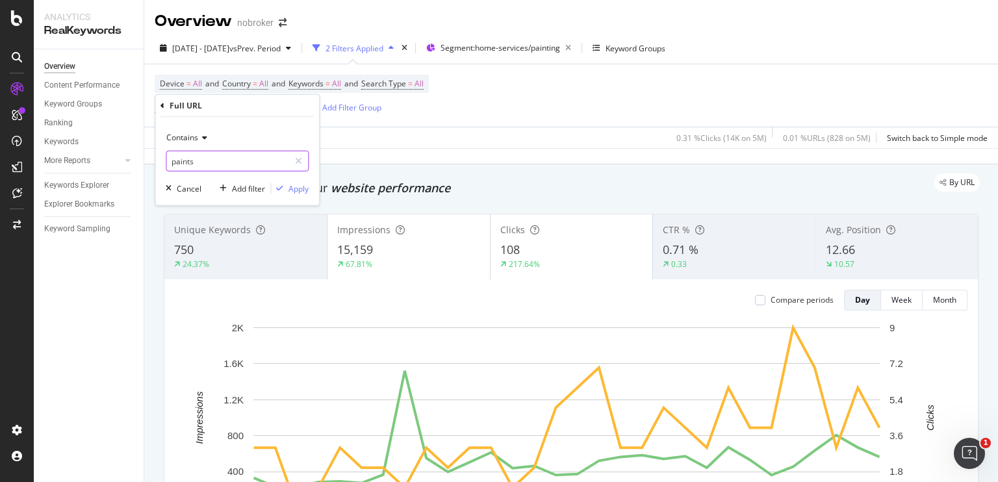
click at [173, 160] on input "paints" at bounding box center [227, 161] width 123 height 21
type input "bhk"
click at [297, 185] on div "Apply" at bounding box center [298, 188] width 20 height 11
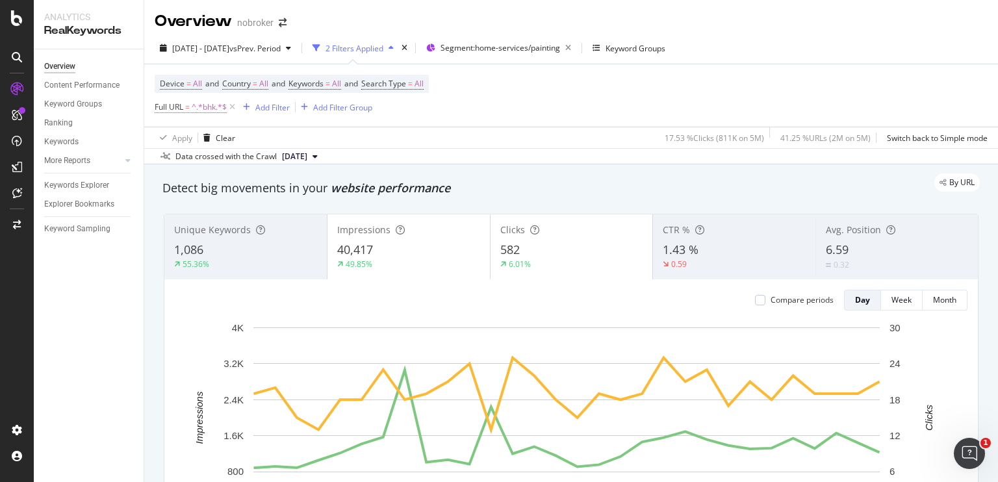
click at [208, 110] on span "^.*bhk.*$" at bounding box center [209, 107] width 35 height 18
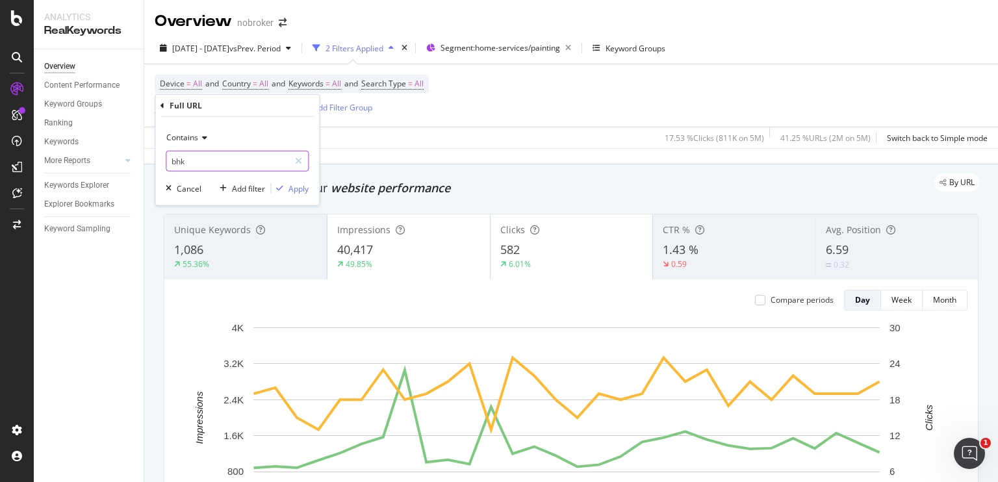
click at [244, 160] on input "bhk" at bounding box center [227, 161] width 123 height 21
paste input "waterproofing-cost"
type input "waterproofing-cost"
click at [292, 188] on div "Apply" at bounding box center [298, 188] width 20 height 11
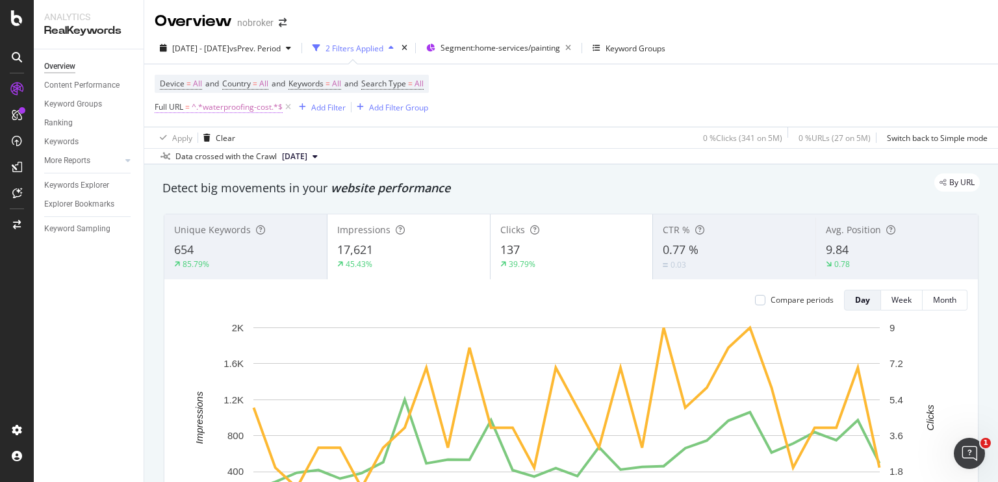
click at [227, 109] on span "^.*waterproofing-cost.*$" at bounding box center [237, 107] width 91 height 18
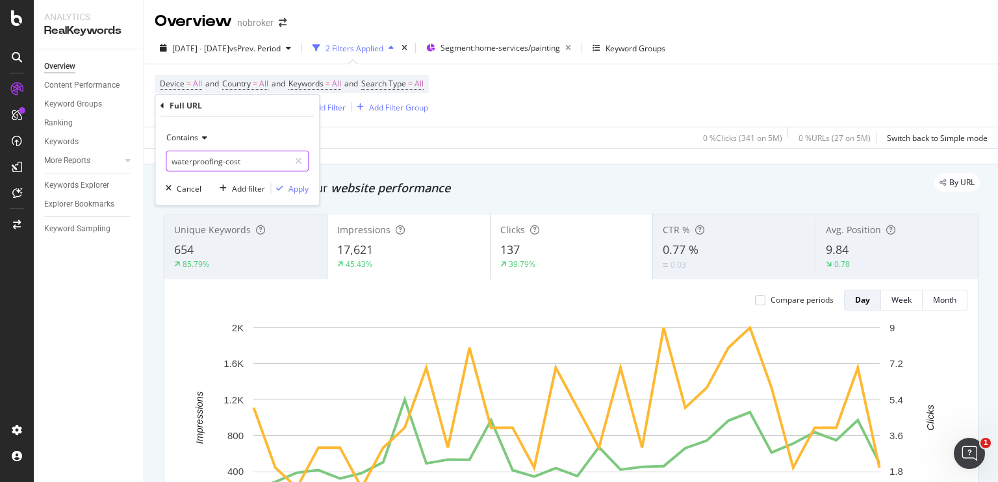
click at [211, 164] on input "waterproofing-cost" at bounding box center [227, 161] width 123 height 21
paste input "llpaper-installation"
type input "wallpaper-installation"
click at [291, 187] on div "Apply" at bounding box center [298, 188] width 20 height 11
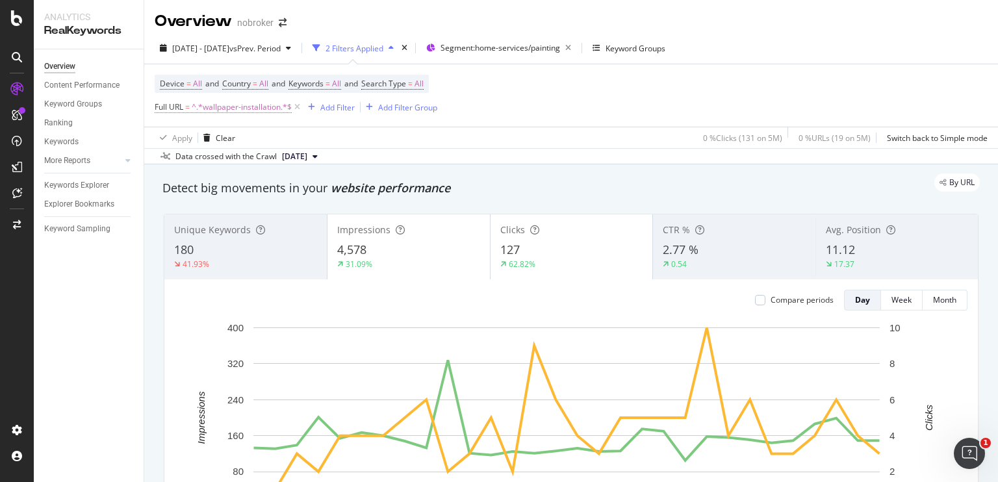
click at [249, 110] on span "^.*wallpaper-installation.*$" at bounding box center [242, 107] width 100 height 18
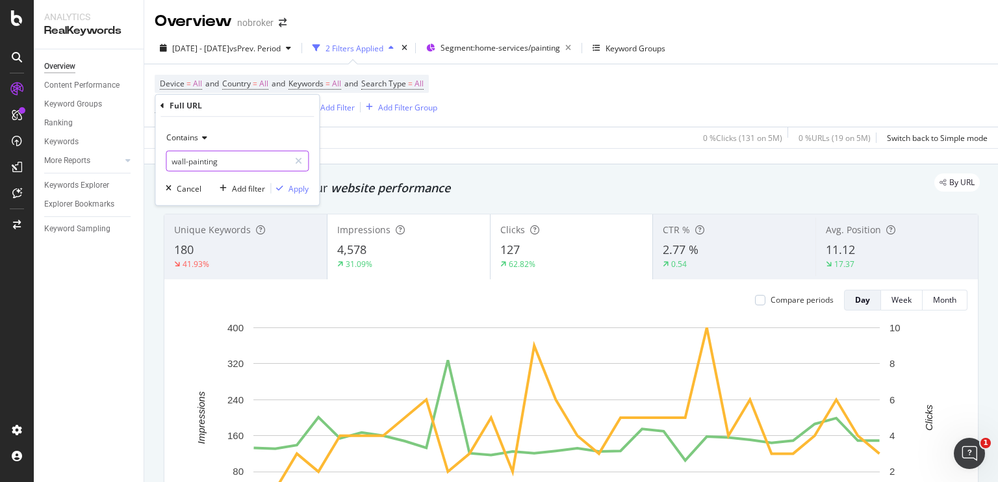
type input "wall-painting"
click button "Apply" at bounding box center [290, 188] width 38 height 13
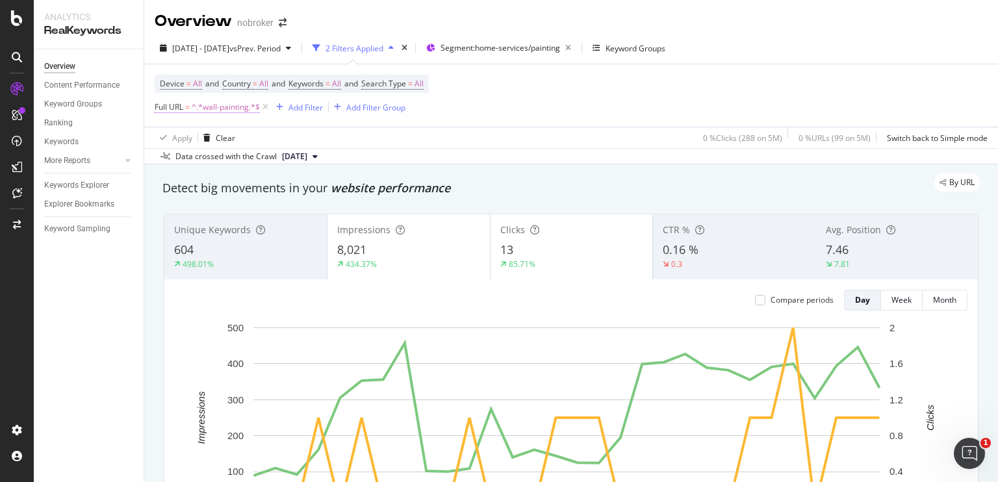
click at [212, 107] on span "^.*wall-painting.*$" at bounding box center [226, 107] width 68 height 18
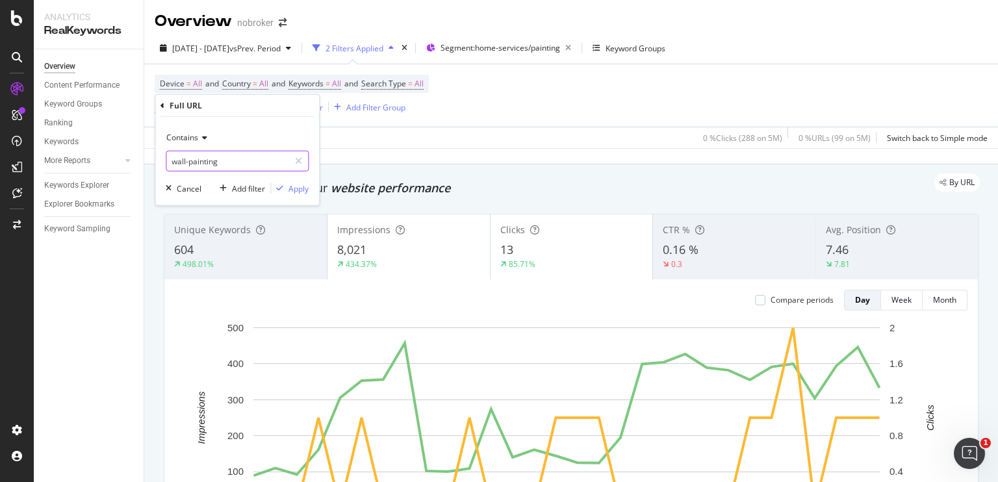
click at [211, 158] on input "wall-painting" at bounding box center [227, 161] width 123 height 21
paste input "/painting-cost-in"
type input "/painting-cost-in"
click at [290, 186] on div "Apply" at bounding box center [298, 188] width 20 height 11
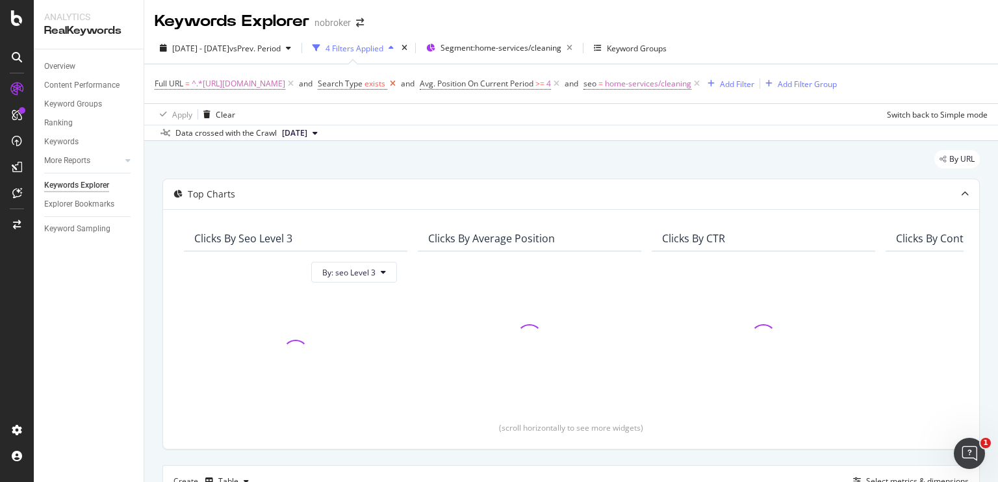
click at [398, 86] on icon at bounding box center [392, 83] width 11 height 13
click at [460, 84] on icon at bounding box center [454, 83] width 11 height 13
click at [437, 82] on icon at bounding box center [431, 83] width 11 height 13
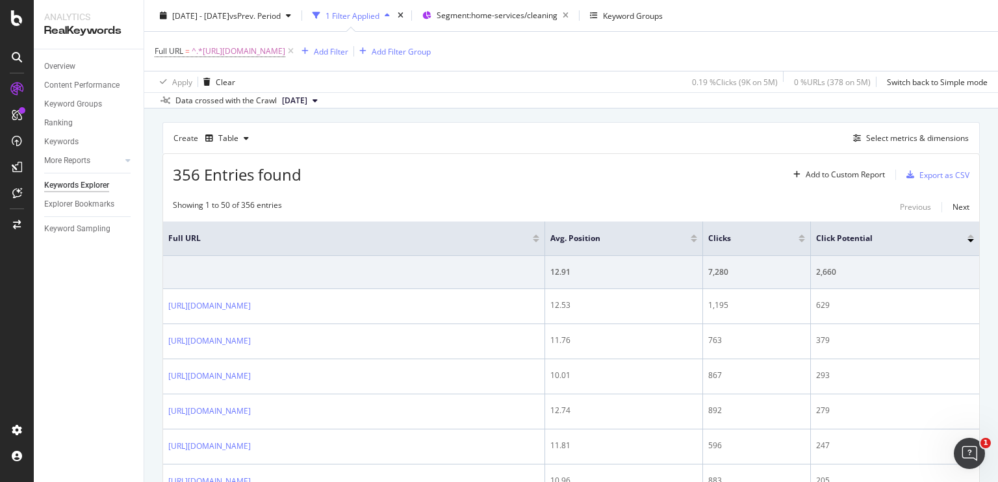
scroll to position [347, 0]
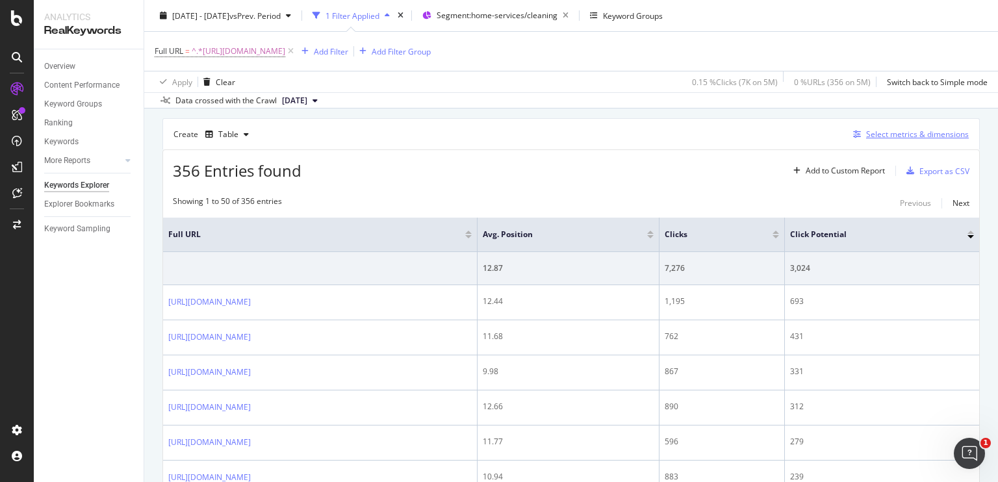
click at [877, 136] on div "Select metrics & dimensions" at bounding box center [917, 134] width 103 height 11
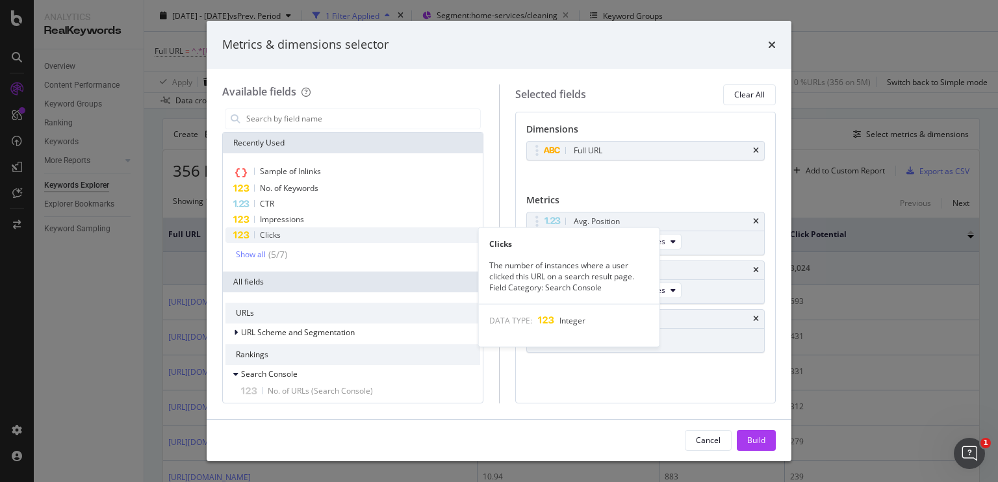
click at [317, 233] on div "Clicks" at bounding box center [352, 235] width 255 height 16
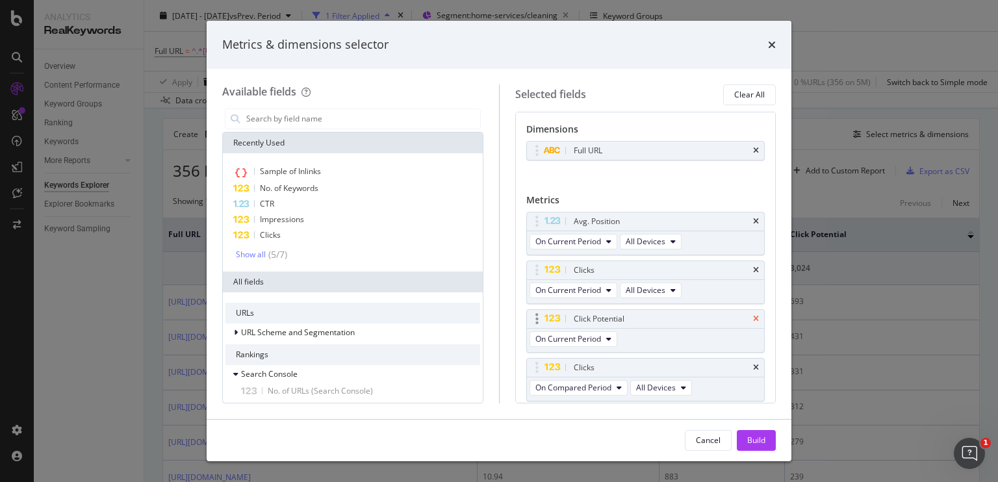
click at [753, 316] on icon "times" at bounding box center [756, 319] width 6 height 8
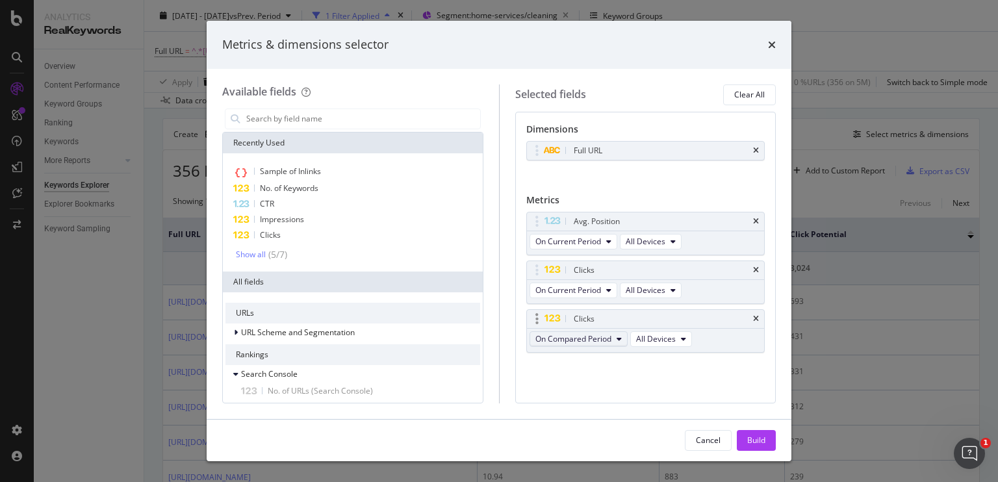
click at [603, 338] on span "On Compared Period" at bounding box center [573, 338] width 76 height 11
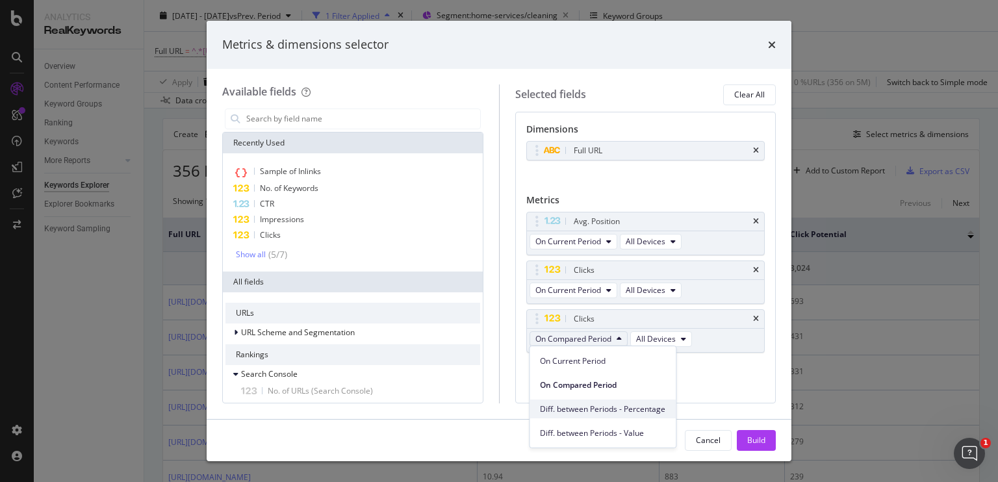
click at [600, 408] on span "Diff. between Periods - Percentage" at bounding box center [602, 409] width 125 height 12
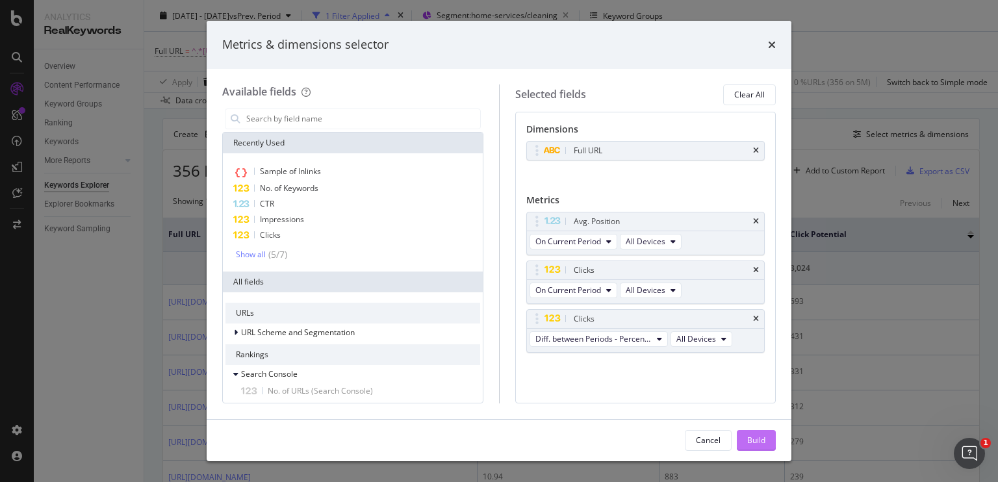
click at [756, 439] on div "Build" at bounding box center [756, 440] width 18 height 11
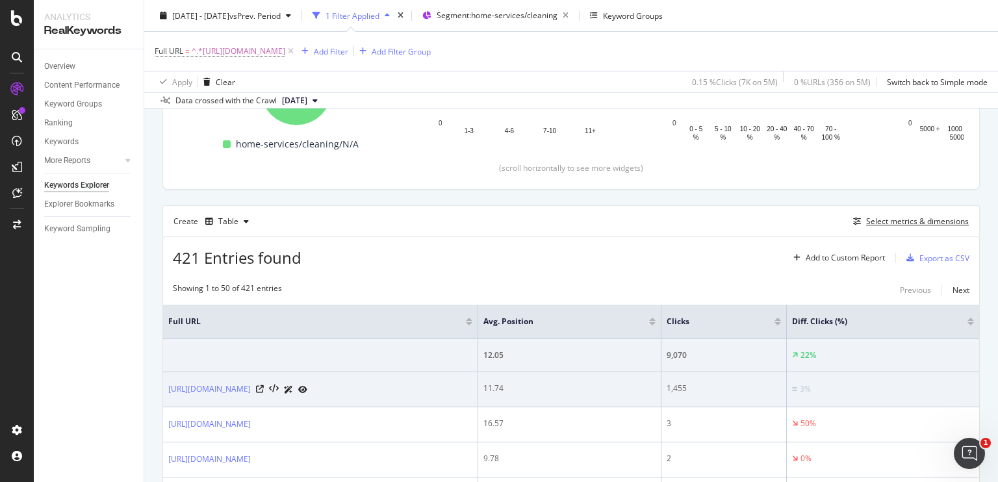
scroll to position [240, 0]
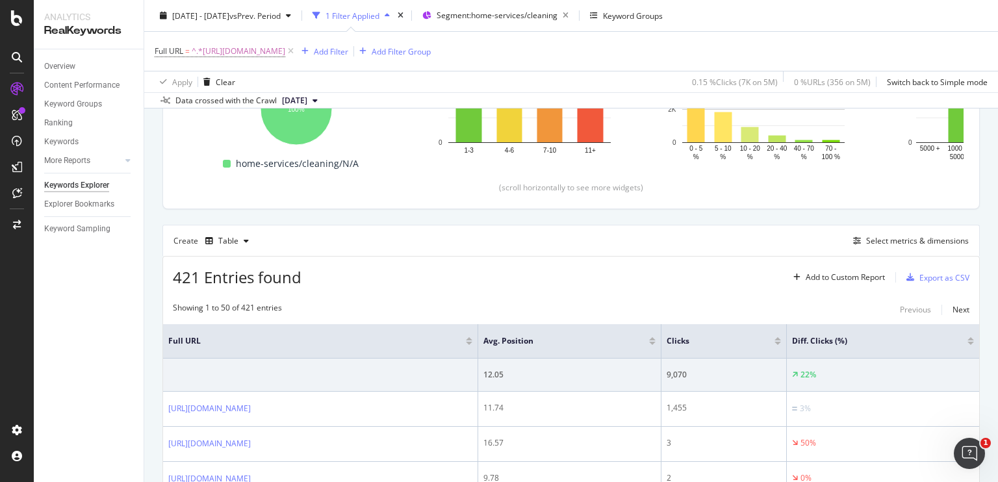
click at [781, 342] on div at bounding box center [777, 343] width 6 height 3
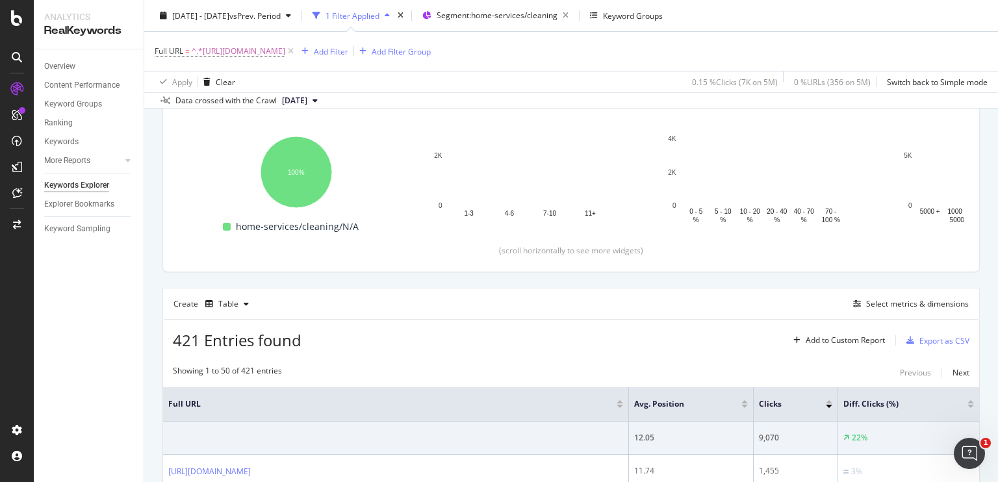
scroll to position [370, 0]
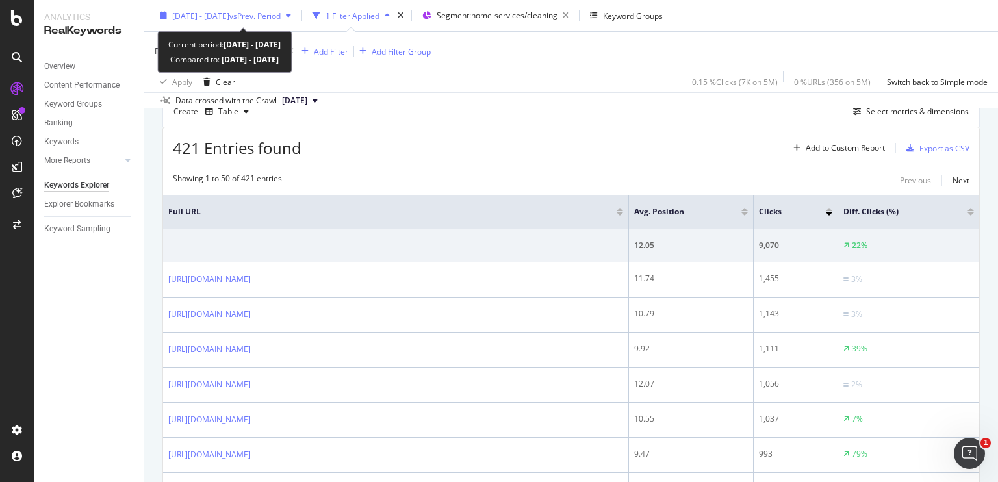
click at [229, 19] on span "[DATE] - [DATE]" at bounding box center [200, 15] width 57 height 11
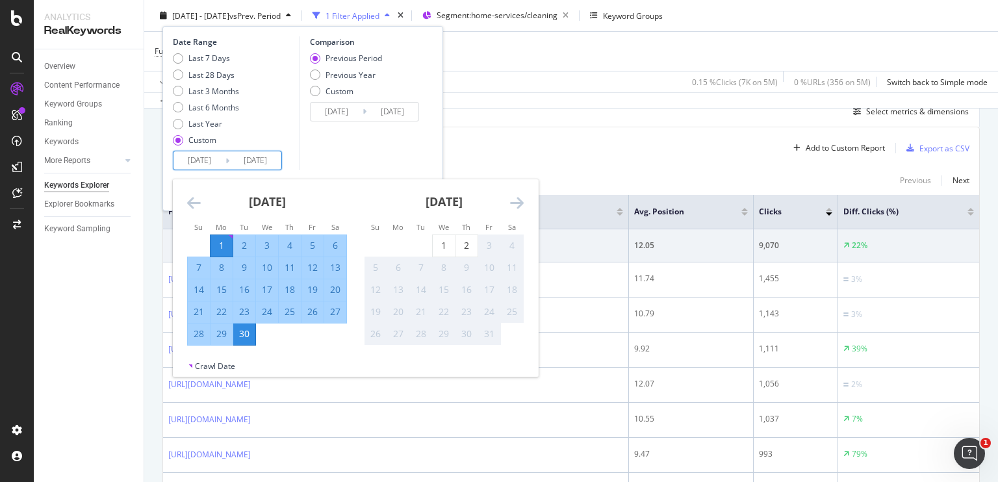
click at [200, 166] on input "[DATE]" at bounding box center [199, 160] width 52 height 18
click at [226, 333] on div "29" at bounding box center [222, 333] width 22 height 13
type input "[DATE]"
type input "2025/09/27"
type input "2025/09/28"
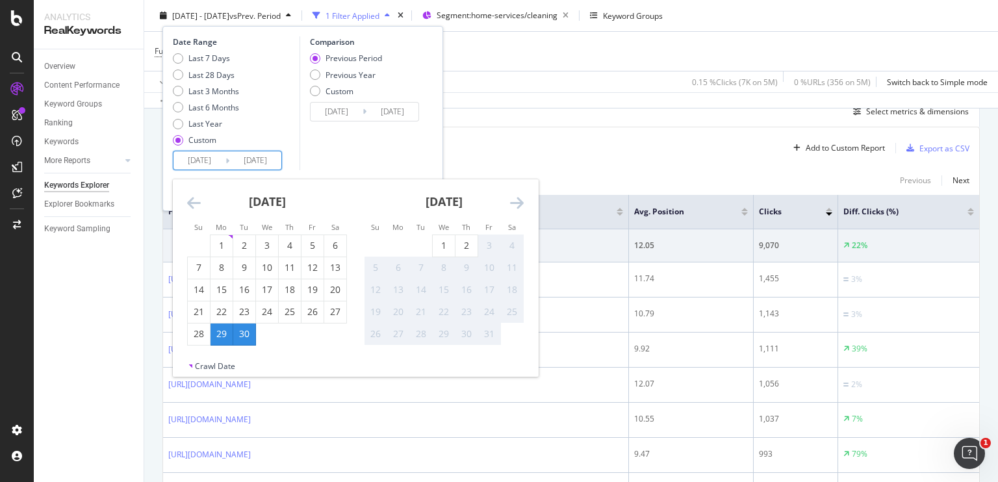
click at [348, 163] on div "Comparison Previous Period Previous Year Custom 2025/09/27 Navigate forward to …" at bounding box center [361, 103] width 123 height 134
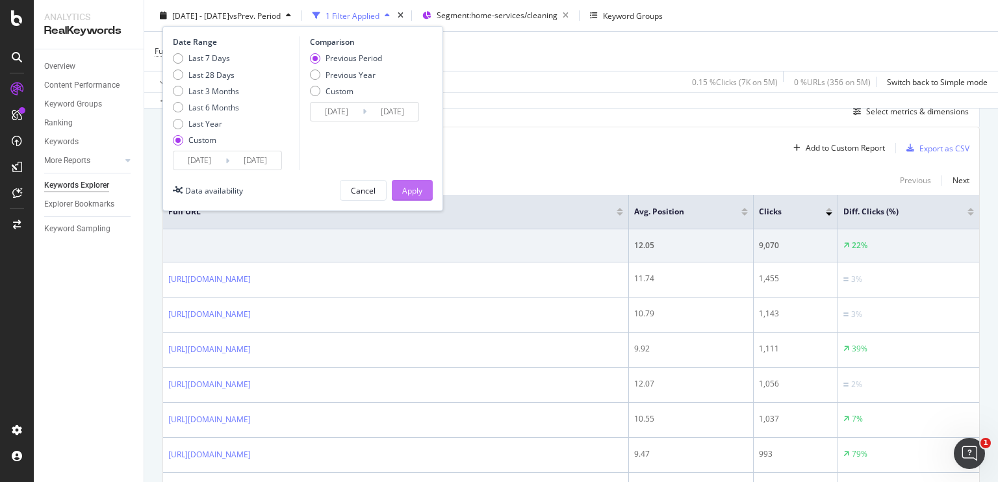
click at [416, 190] on div "Apply" at bounding box center [412, 190] width 20 height 11
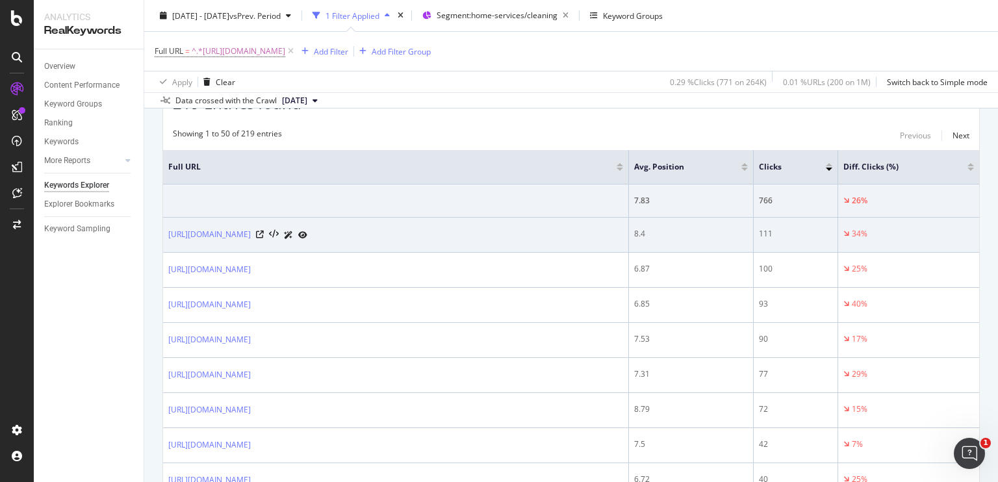
scroll to position [390, 0]
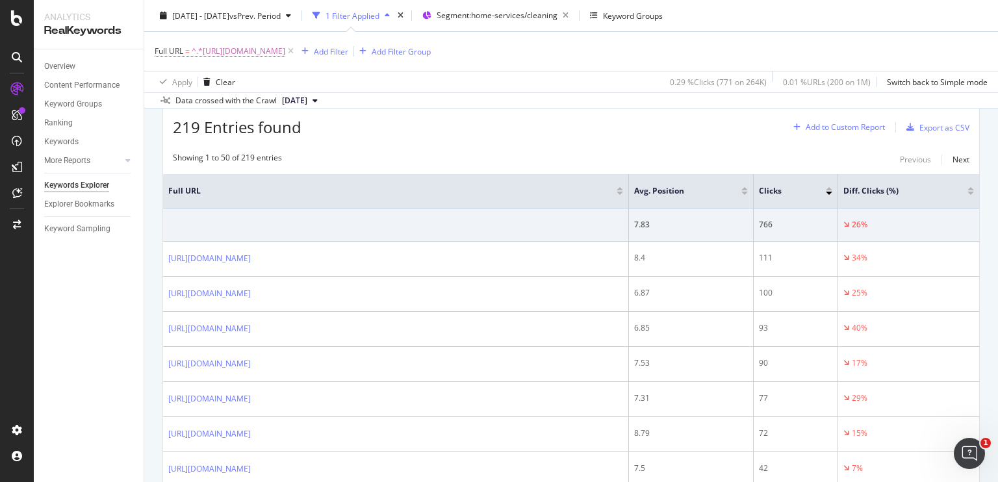
click at [849, 133] on div "Add to Custom Report" at bounding box center [836, 127] width 97 height 19
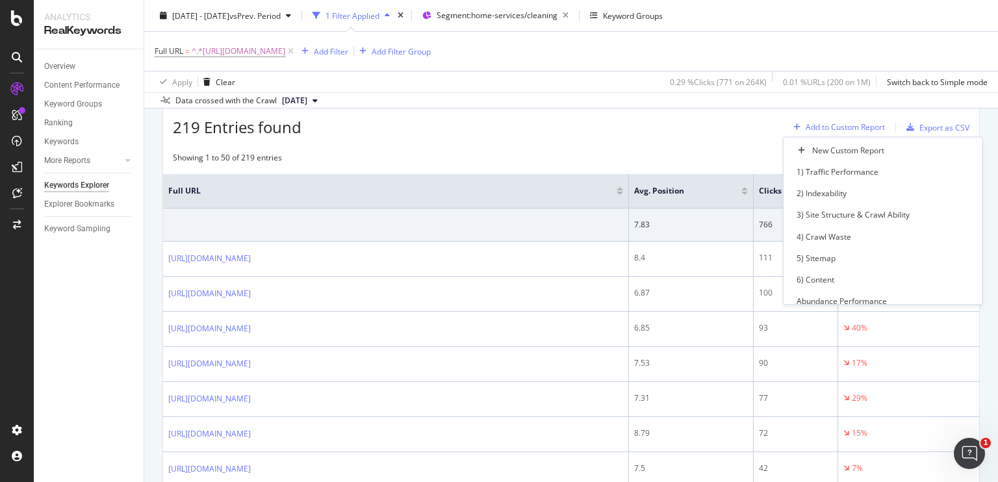
click at [849, 133] on div "Add to Custom Report" at bounding box center [836, 127] width 97 height 19
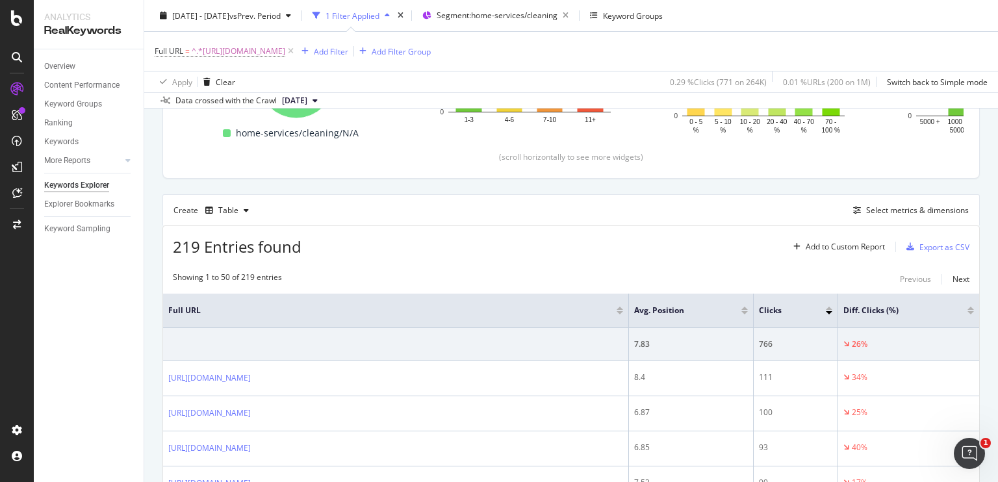
scroll to position [270, 0]
drag, startPoint x: 873, startPoint y: 220, endPoint x: 871, endPoint y: 214, distance: 6.8
click at [871, 214] on div "Create Table Select metrics & dimensions" at bounding box center [570, 211] width 817 height 31
click at [871, 214] on div "Select metrics & dimensions" at bounding box center [917, 211] width 103 height 11
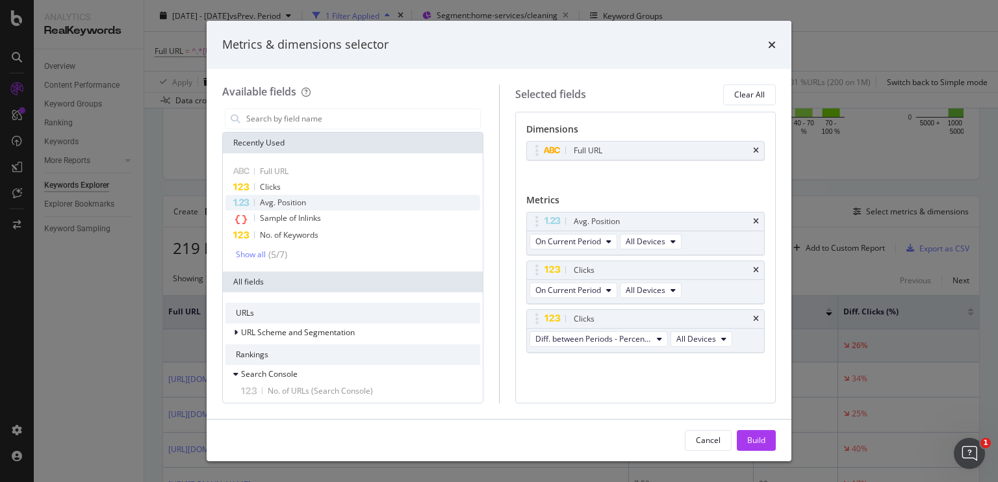
click at [275, 199] on span "Avg. Position" at bounding box center [283, 202] width 46 height 11
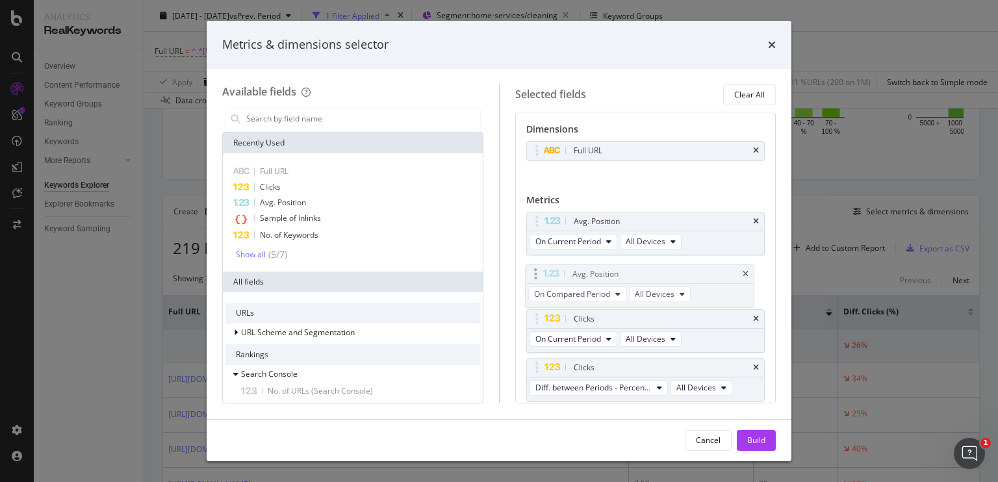
drag, startPoint x: 601, startPoint y: 367, endPoint x: 600, endPoint y: 264, distance: 102.7
click at [600, 264] on body "Analytics RealKeywords Overview Content Performance Keyword Groups Ranking Keyw…" at bounding box center [499, 241] width 998 height 482
click at [603, 288] on span "On Compared Period" at bounding box center [573, 290] width 76 height 11
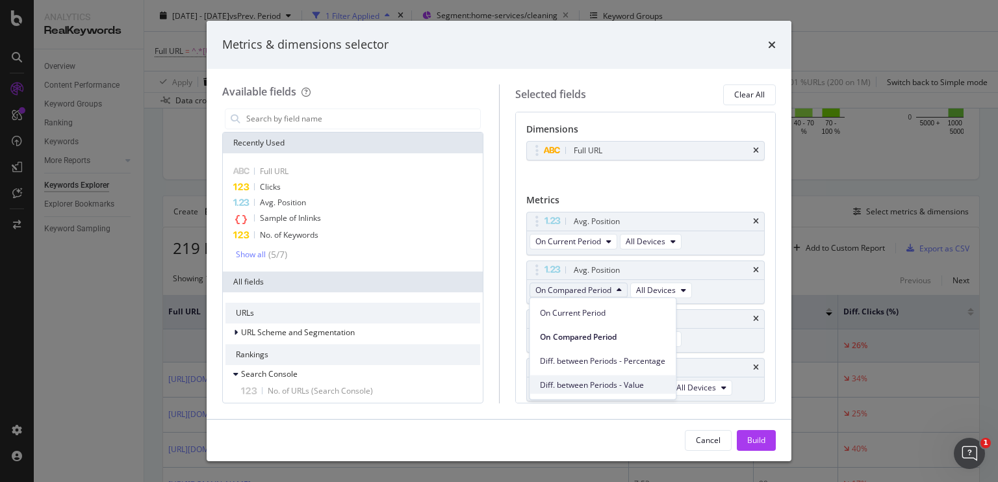
click at [617, 383] on span "Diff. between Periods - Value" at bounding box center [602, 385] width 125 height 12
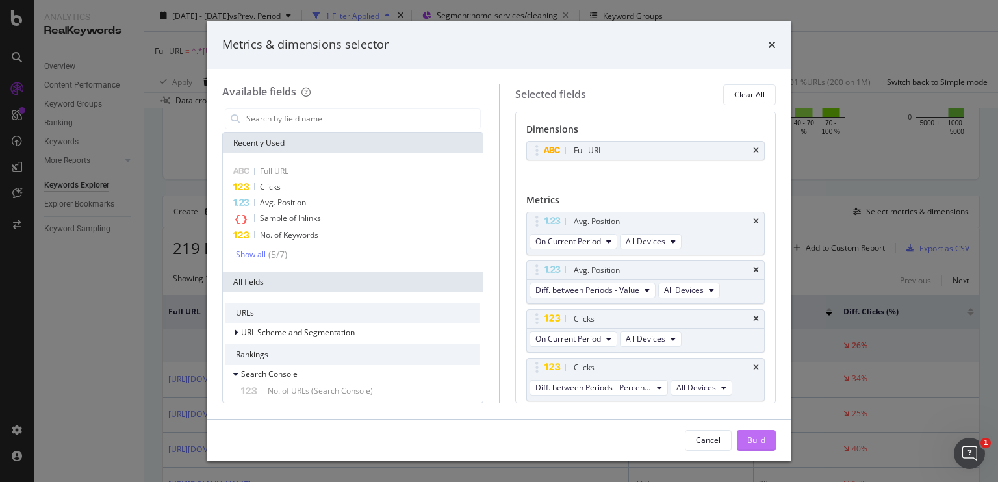
click at [748, 438] on div "Build" at bounding box center [756, 440] width 18 height 11
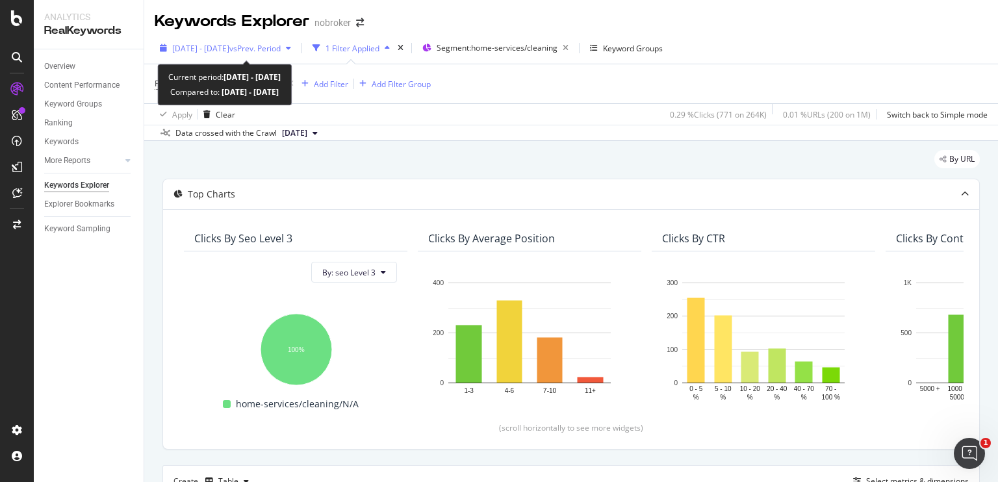
click at [229, 49] on span "2025 Sep. 29th - Sep. 30th" at bounding box center [200, 48] width 57 height 11
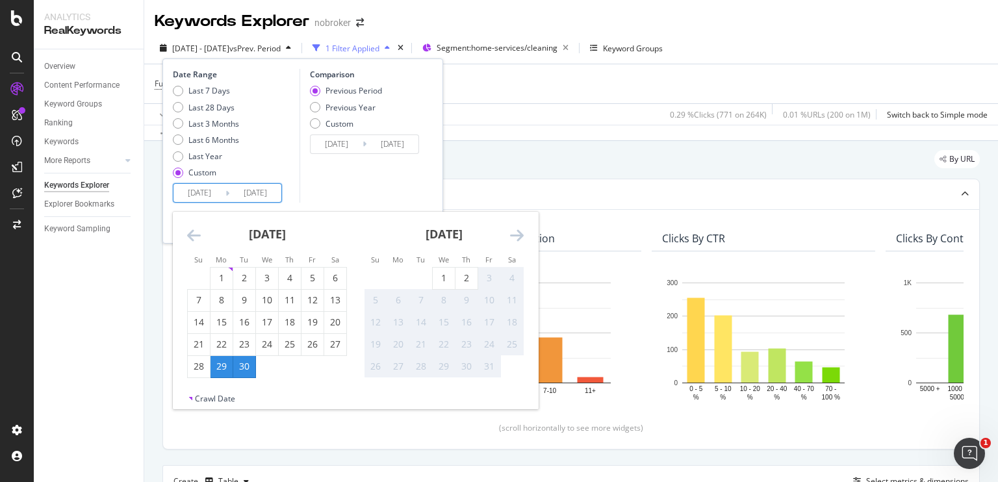
click at [222, 191] on input "[DATE]" at bounding box center [199, 193] width 52 height 18
click at [439, 283] on div "1" at bounding box center [444, 278] width 22 height 13
type input "2025/10/01"
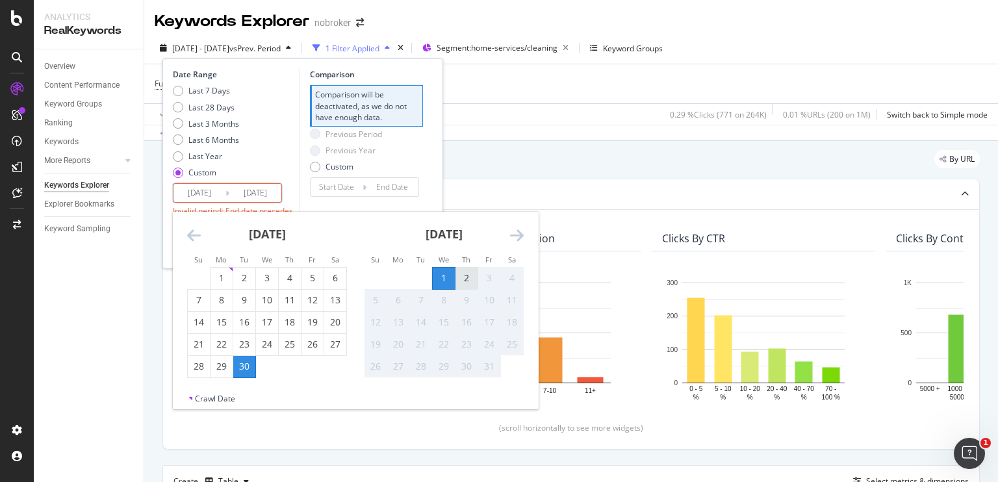
click at [463, 285] on div "2" at bounding box center [466, 278] width 22 height 21
type input "[DATE]"
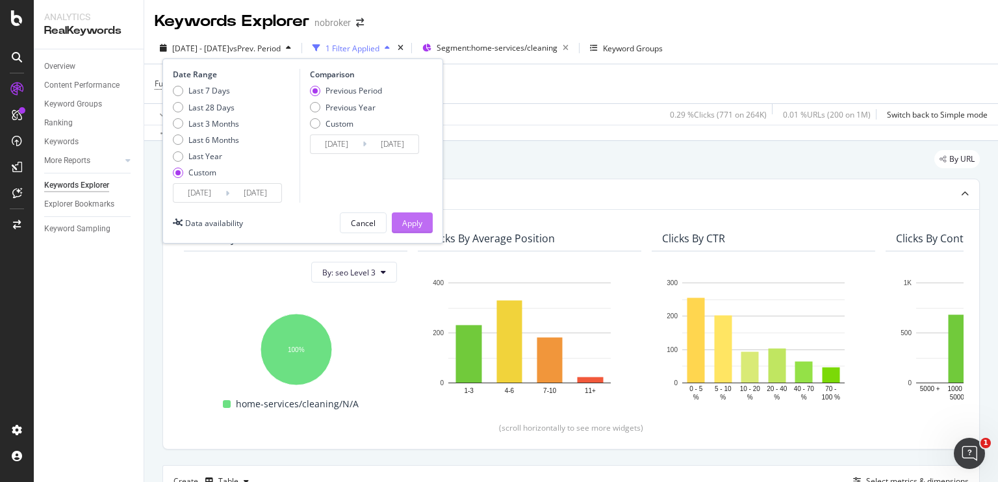
click at [409, 223] on div "Apply" at bounding box center [412, 223] width 20 height 11
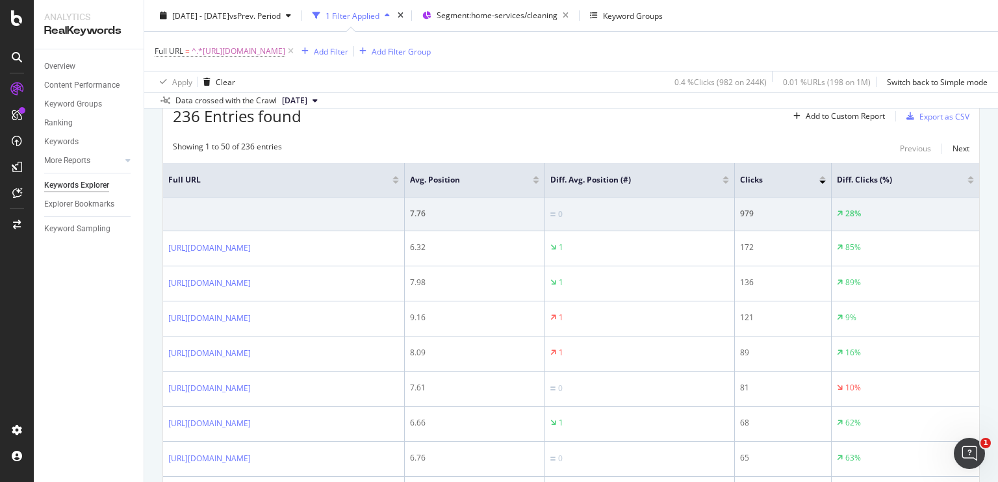
scroll to position [400, 0]
